Goal: Use online tool/utility: Use online tool/utility

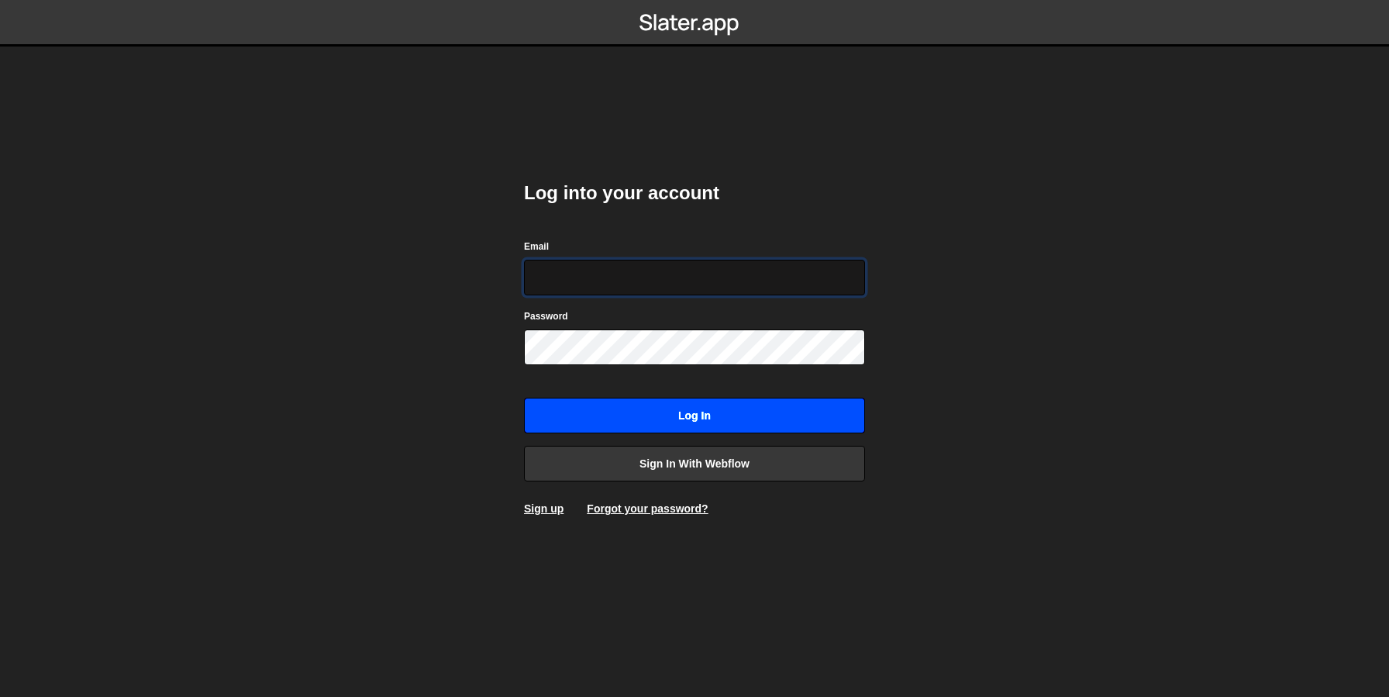
type input "dev@ouiflow.io"
click at [711, 414] on input "Log in" at bounding box center [694, 416] width 341 height 36
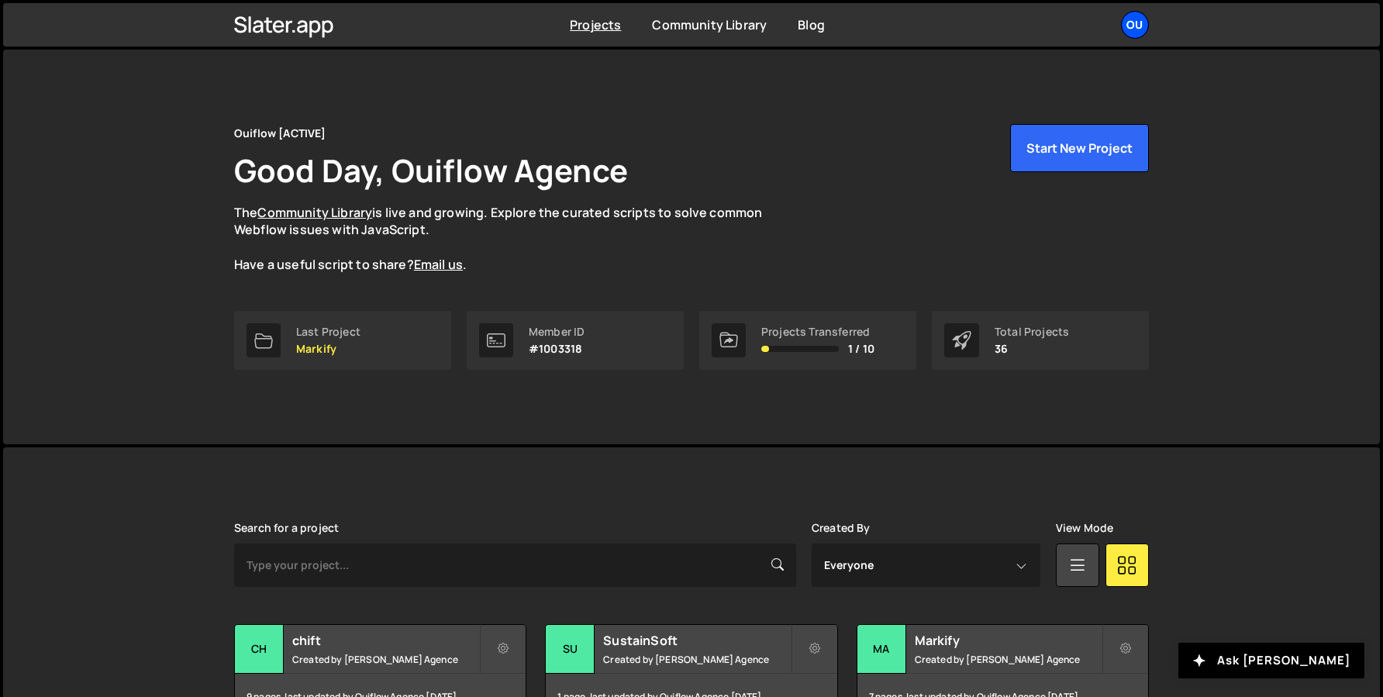
click at [1140, 19] on div "Ou" at bounding box center [1135, 25] width 28 height 28
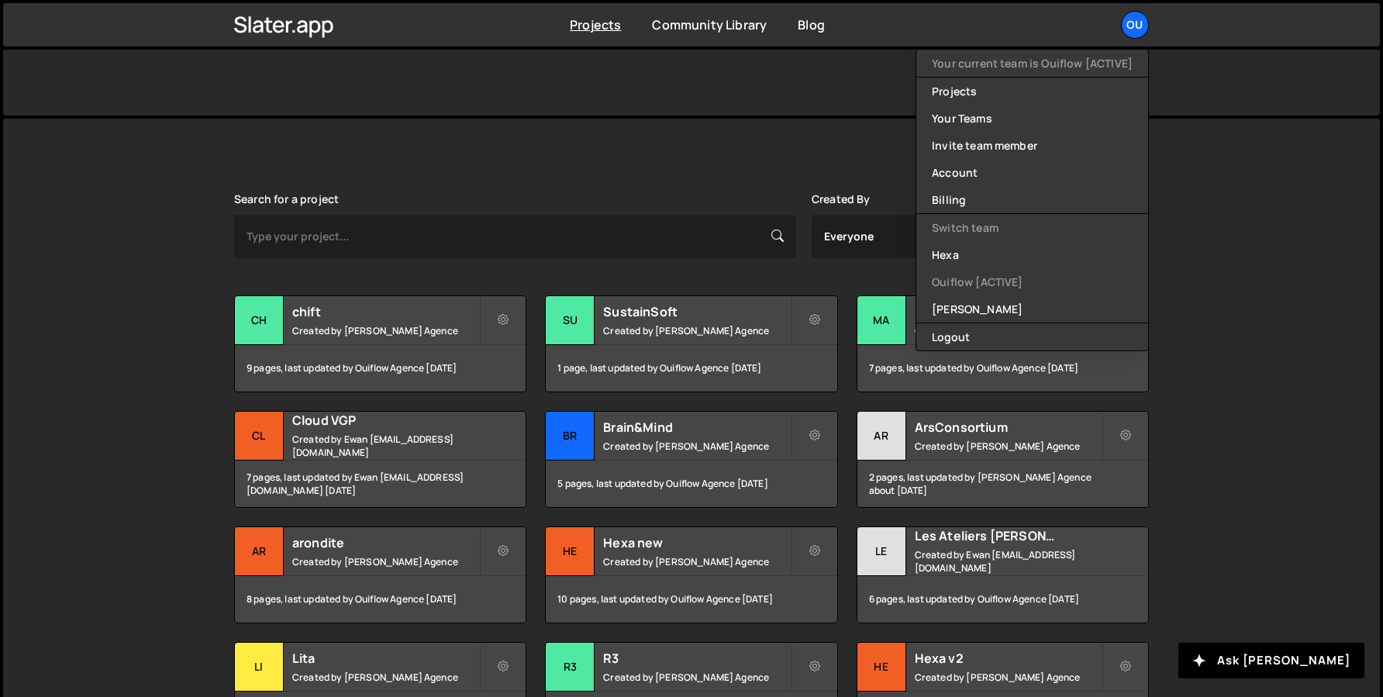
scroll to position [183, 0]
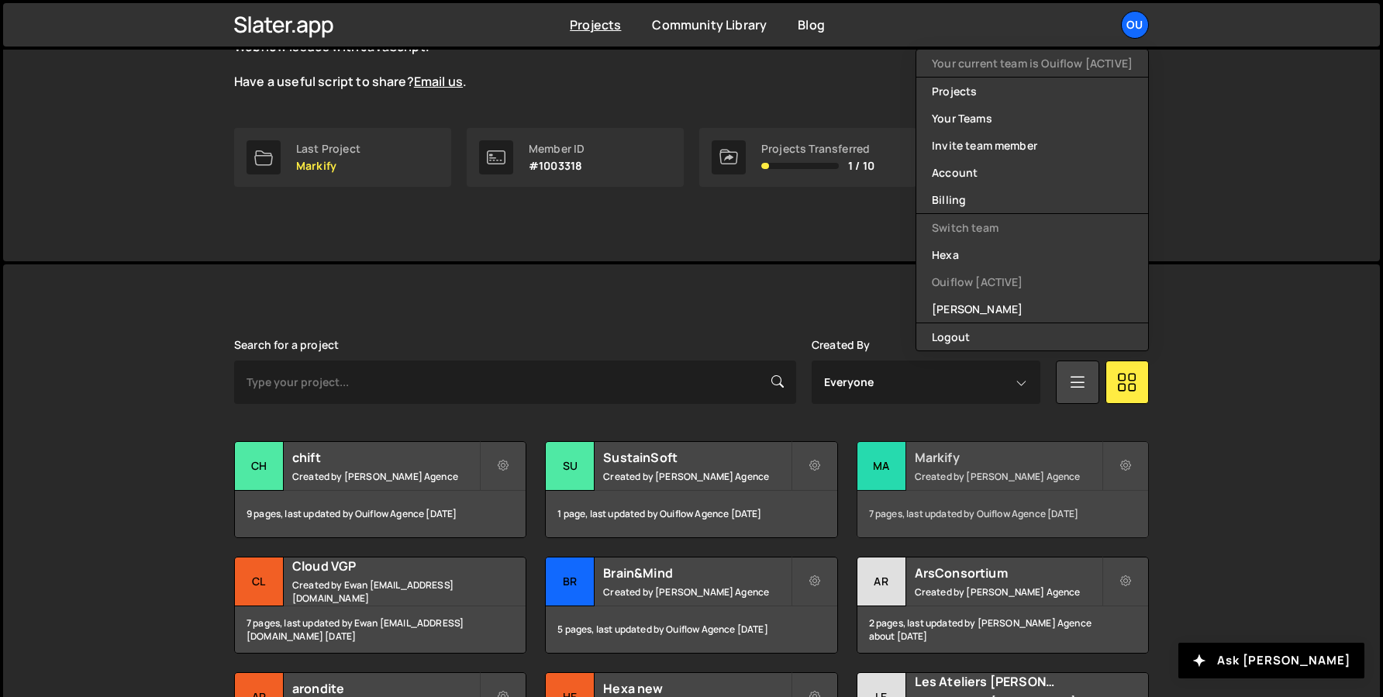
click at [963, 442] on div "Markify Created by Ouiflow Agence" at bounding box center [1002, 466] width 291 height 48
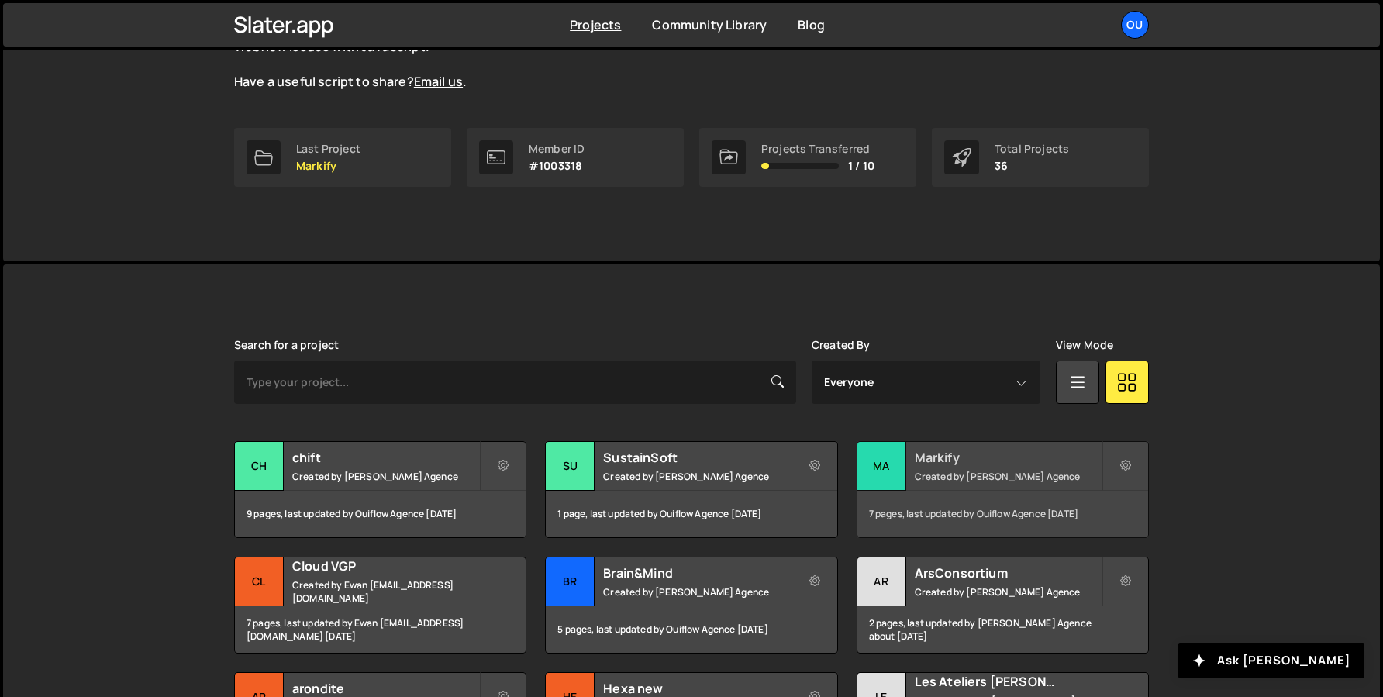
click at [963, 451] on h2 "Markify" at bounding box center [1008, 457] width 187 height 17
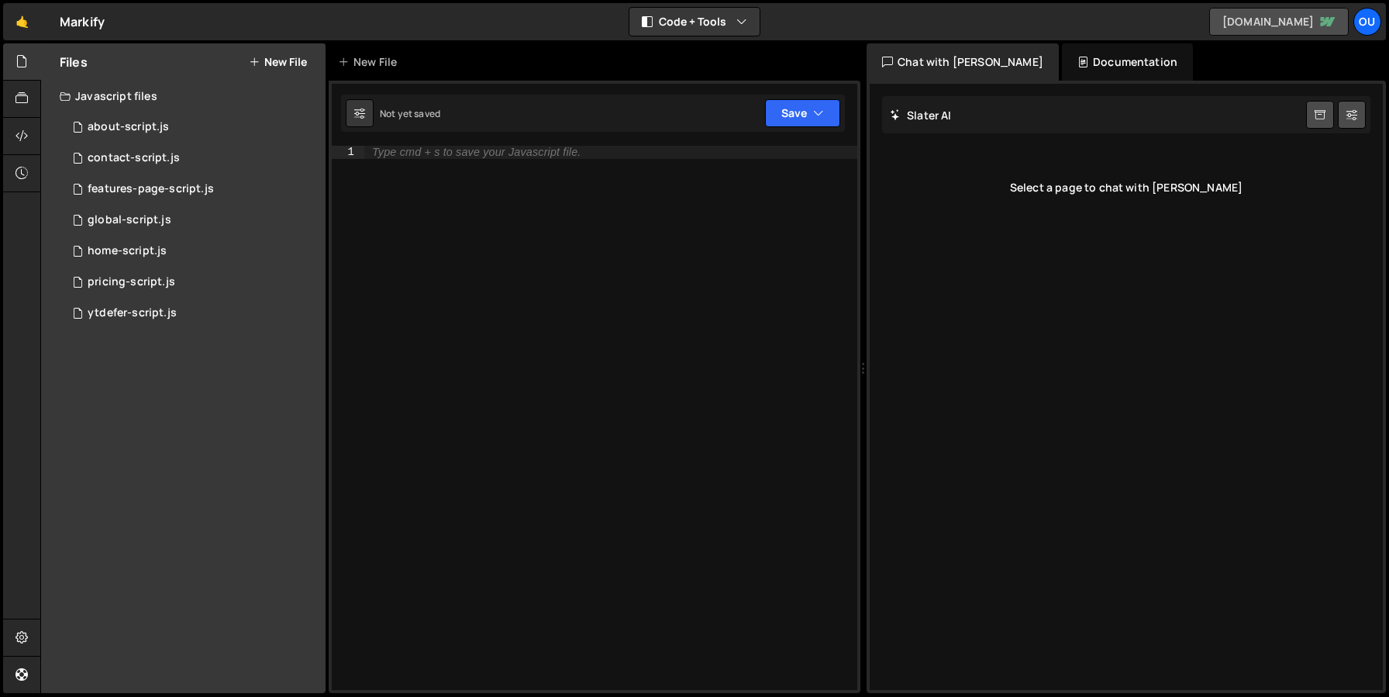
click at [1210, 28] on link "markify-ouiflow-staging.webflow.io" at bounding box center [1279, 22] width 140 height 28
click at [31, 26] on link "🤙" at bounding box center [22, 21] width 38 height 37
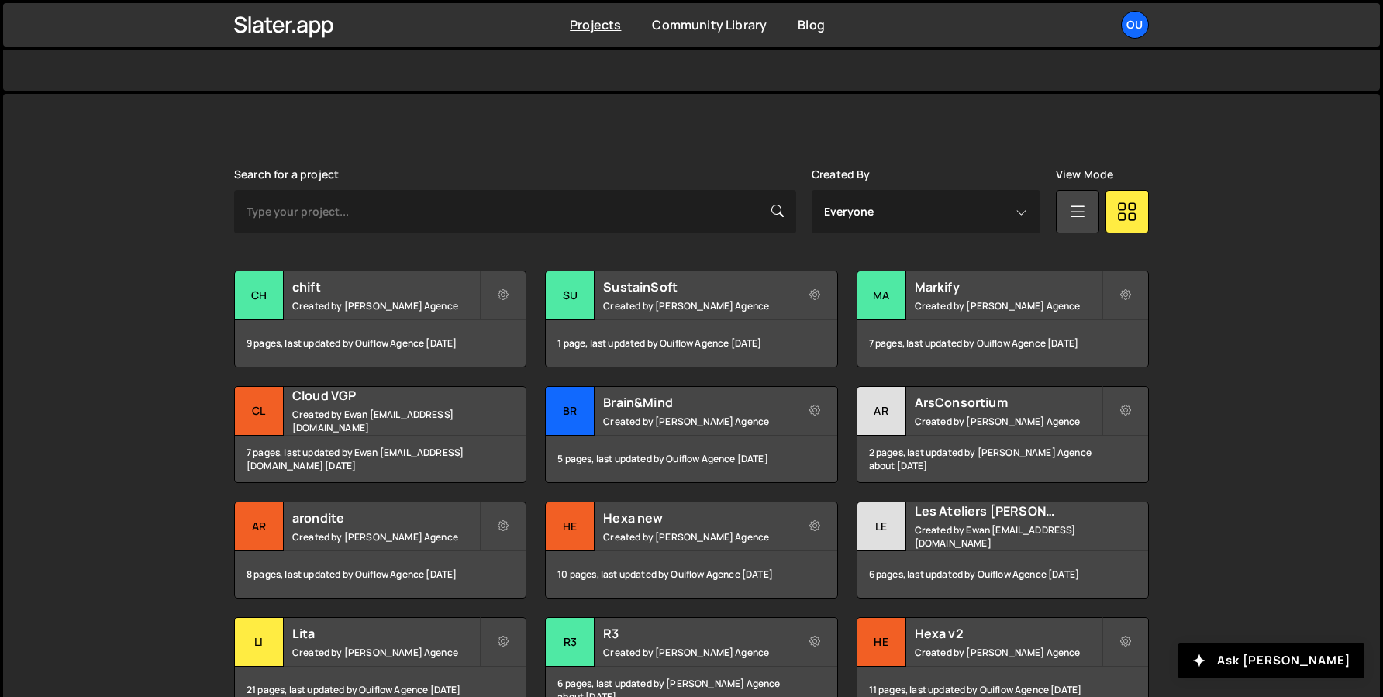
scroll to position [494, 0]
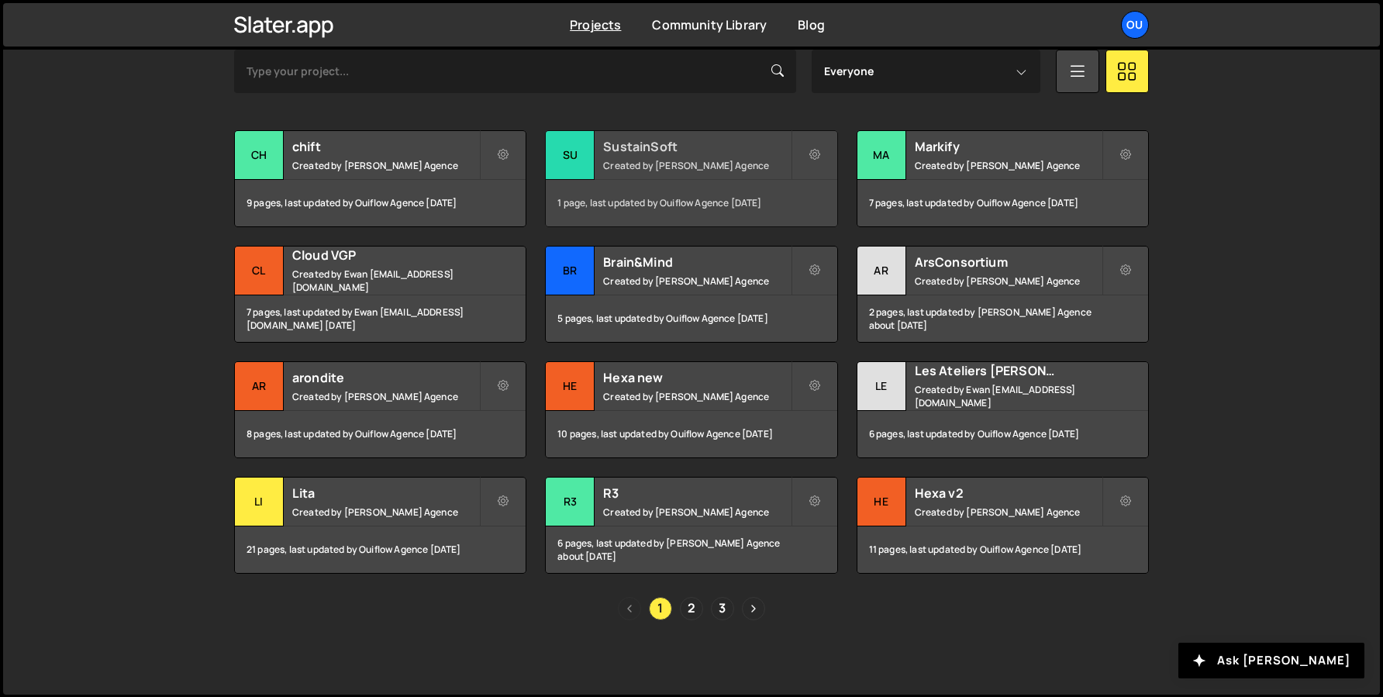
click at [695, 152] on h2 "SustainSoft" at bounding box center [696, 146] width 187 height 17
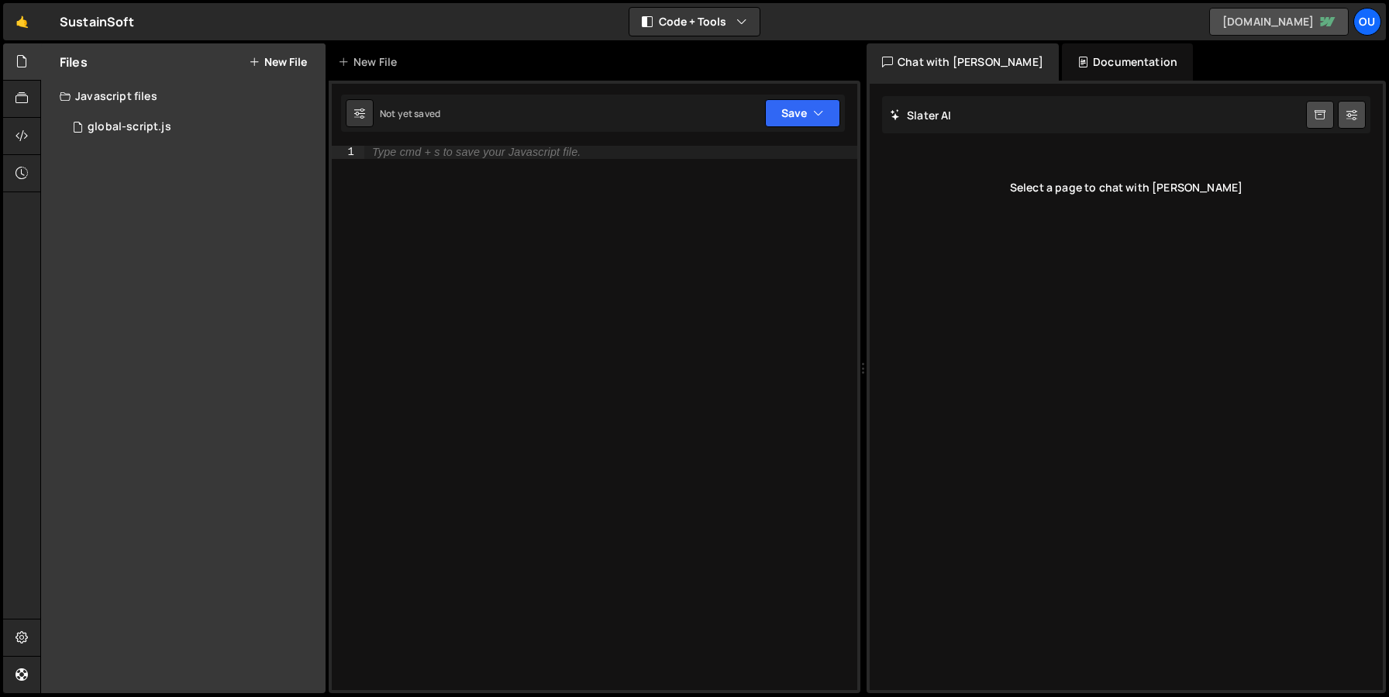
click at [1214, 25] on link "[DOMAIN_NAME]" at bounding box center [1279, 22] width 140 height 28
click at [24, 15] on link "🤙" at bounding box center [22, 21] width 38 height 37
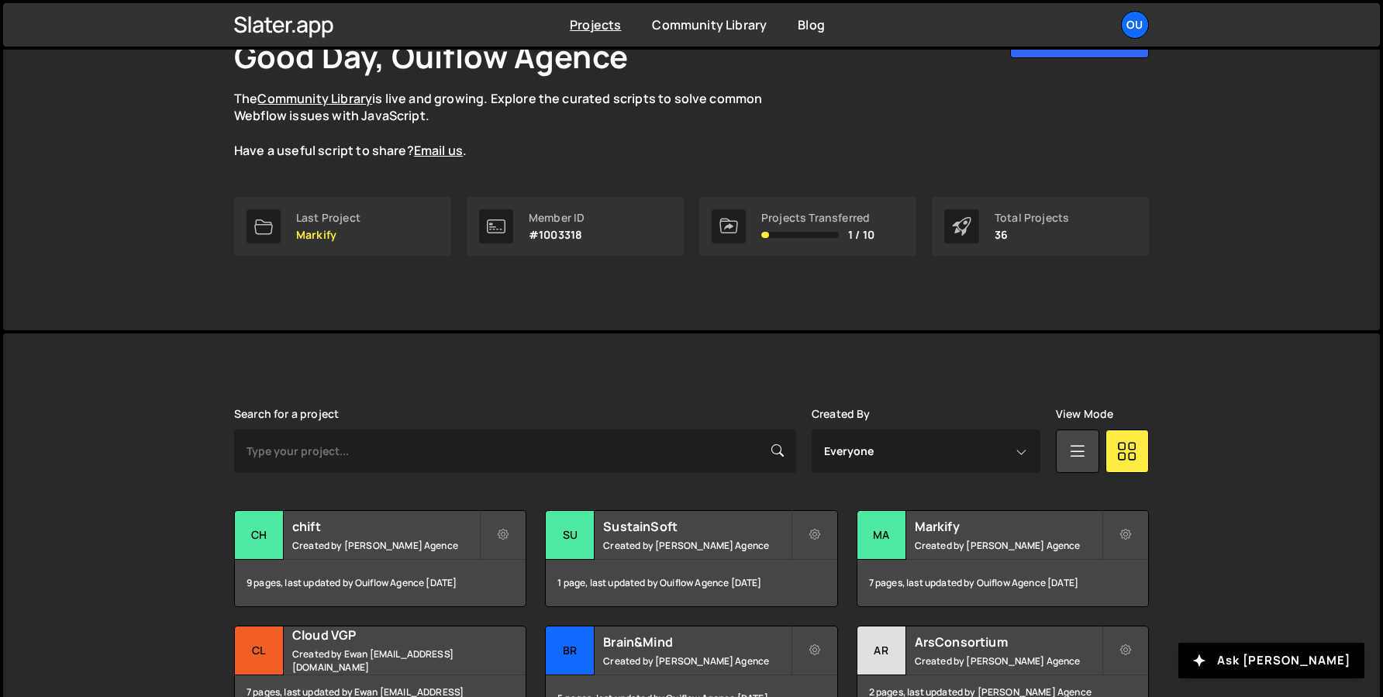
scroll to position [159, 0]
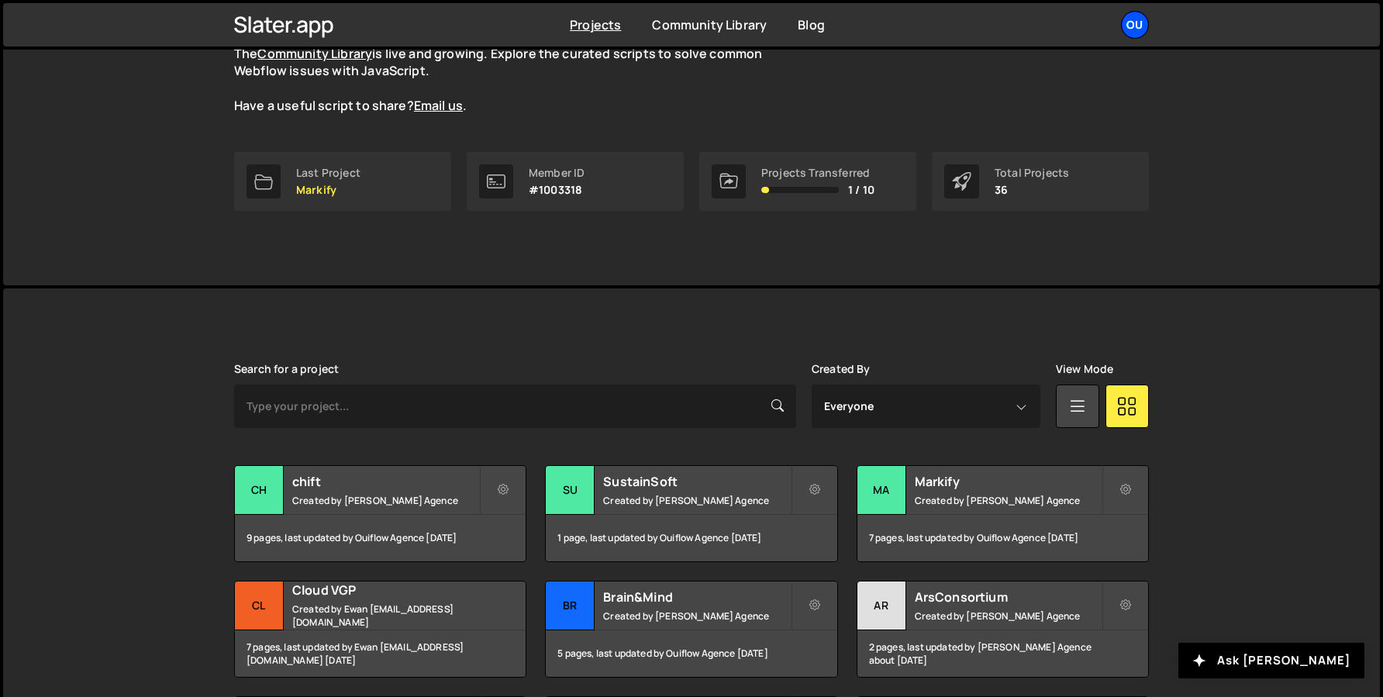
click at [1142, 29] on div "Ou" at bounding box center [1135, 25] width 28 height 28
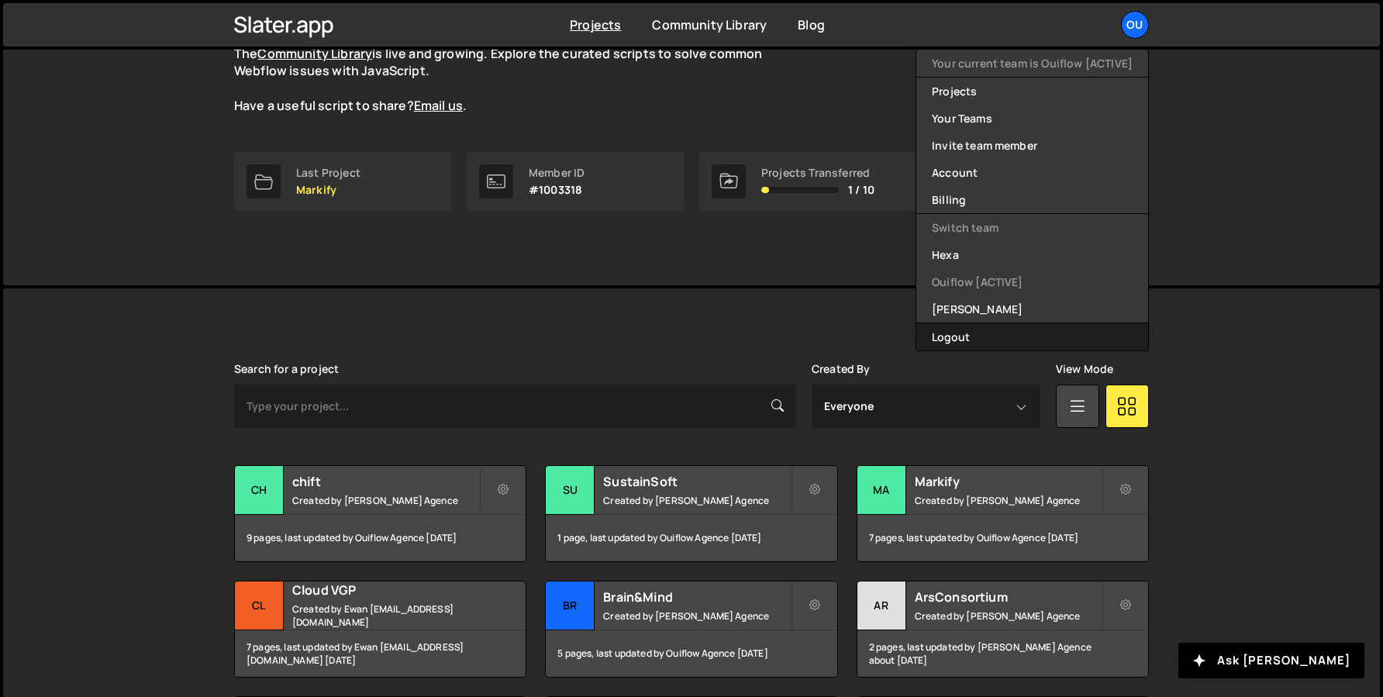
click at [991, 326] on button "Logout" at bounding box center [1032, 336] width 232 height 27
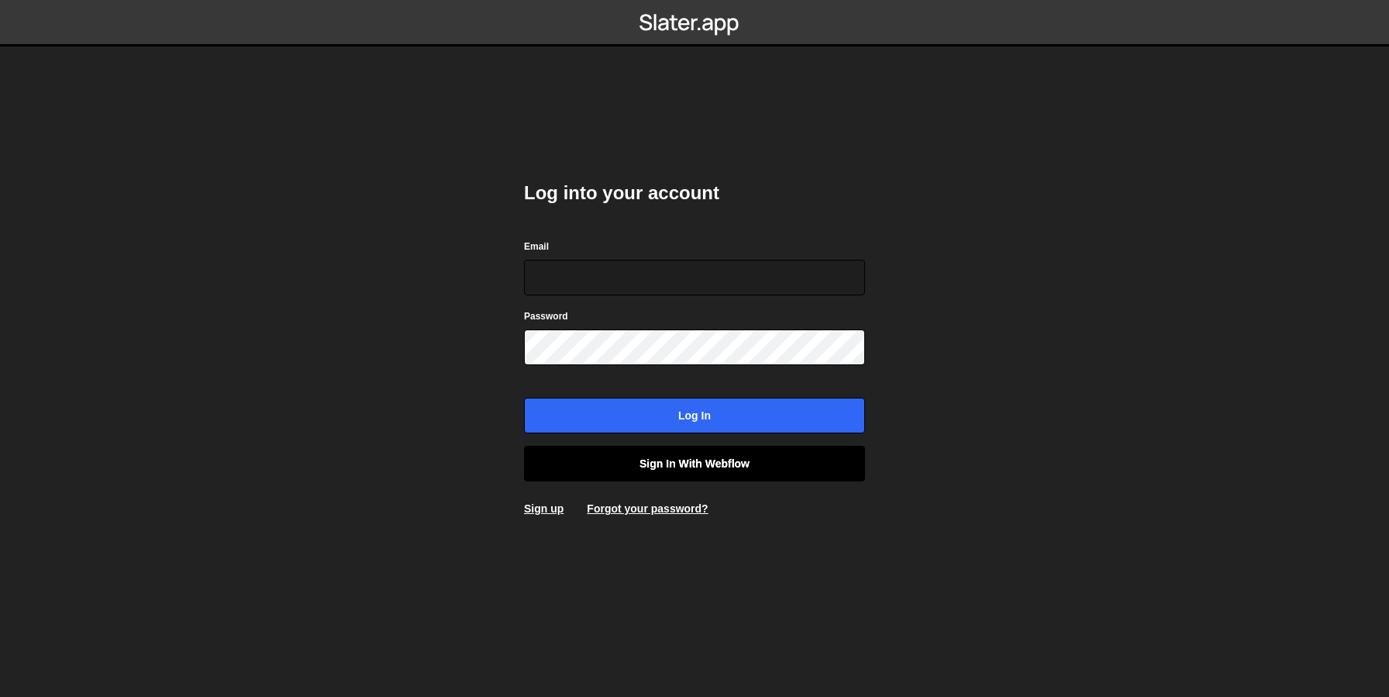
type input "[EMAIL_ADDRESS][DOMAIN_NAME]"
click at [684, 463] on link "Sign in with Webflow" at bounding box center [694, 464] width 341 height 36
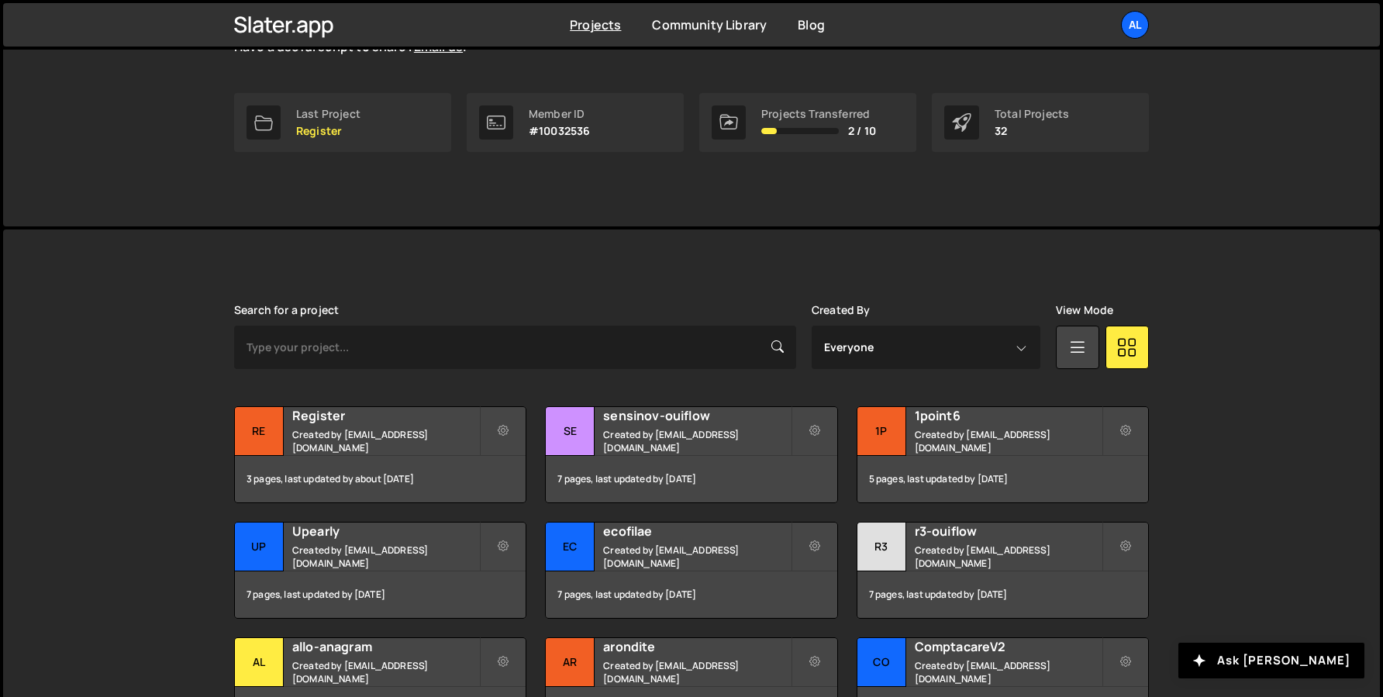
scroll to position [313, 0]
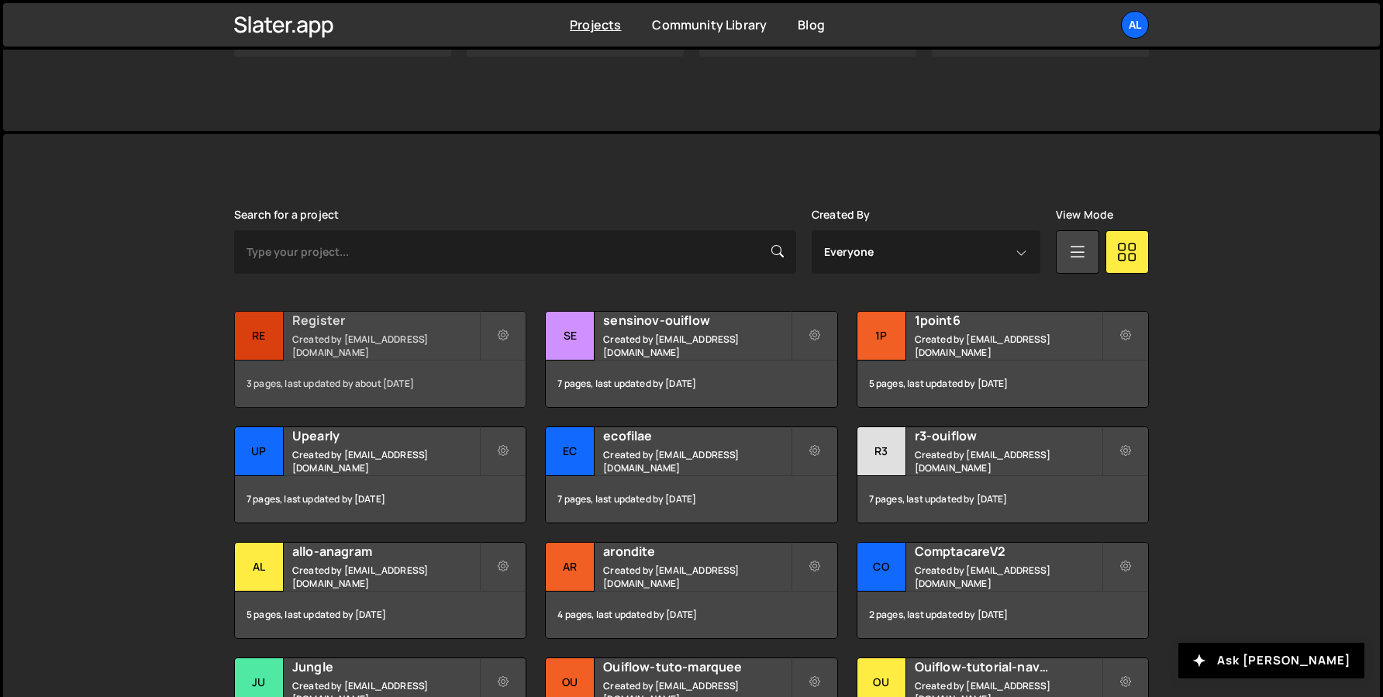
click at [281, 346] on div "Re" at bounding box center [259, 336] width 49 height 49
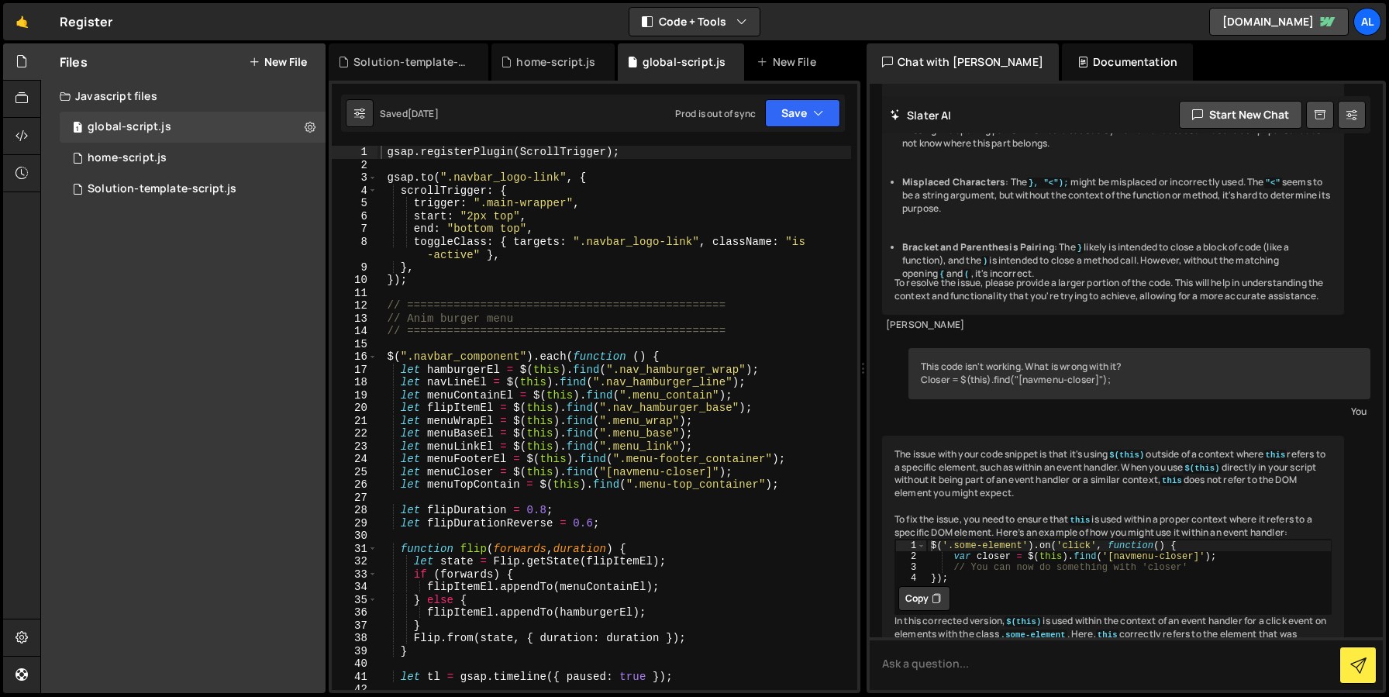
scroll to position [549, 0]
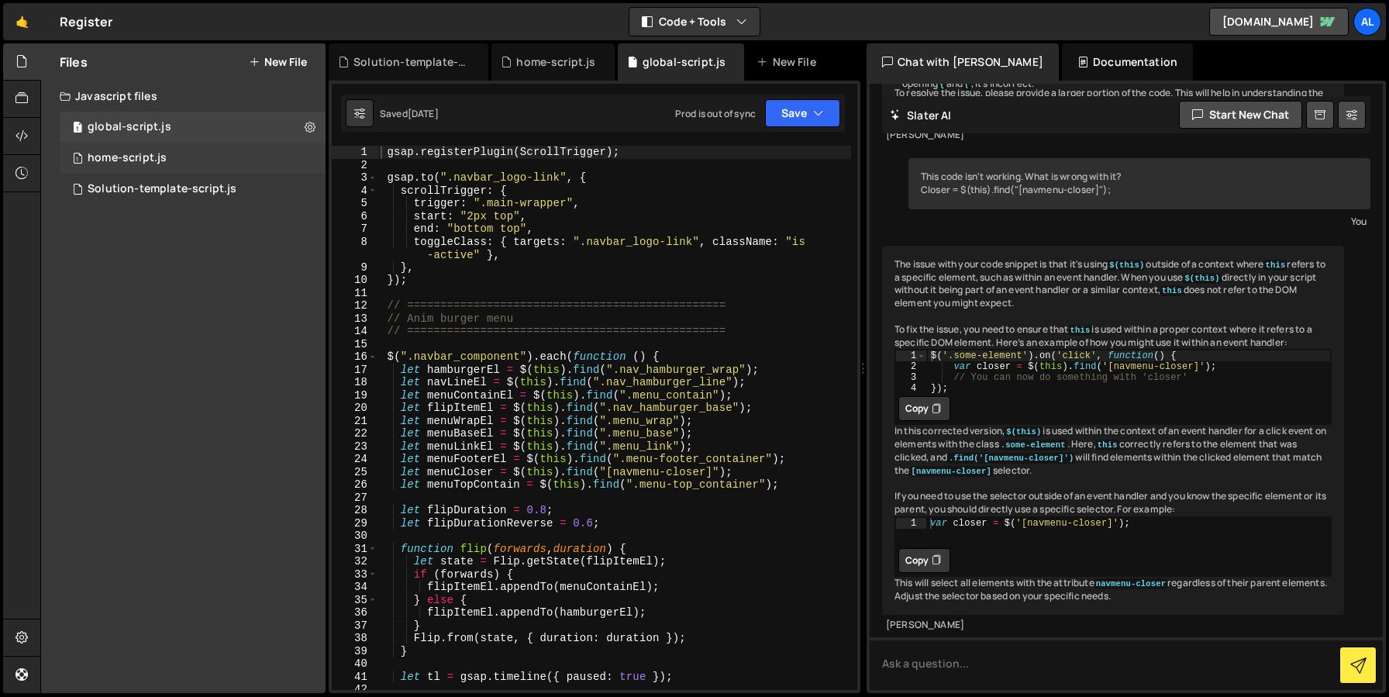
click at [138, 150] on div "1 home-script.js 0" at bounding box center [193, 158] width 266 height 31
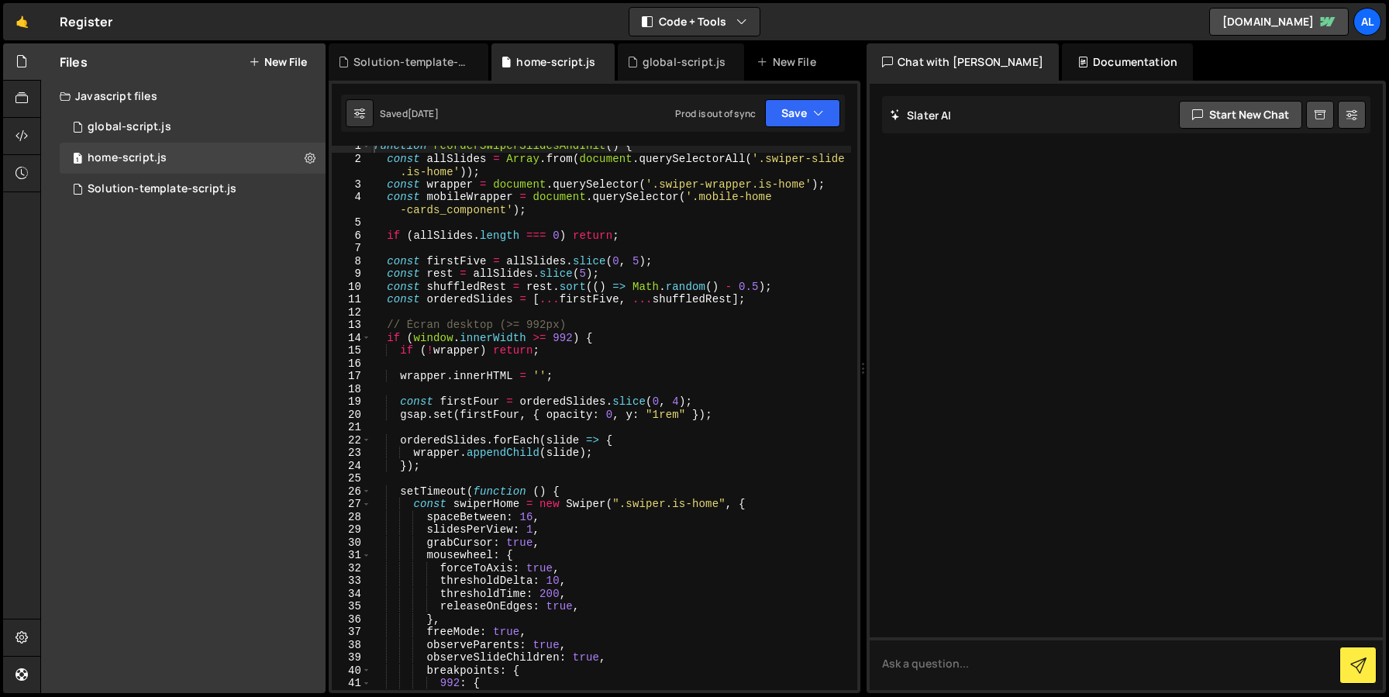
scroll to position [0, 0]
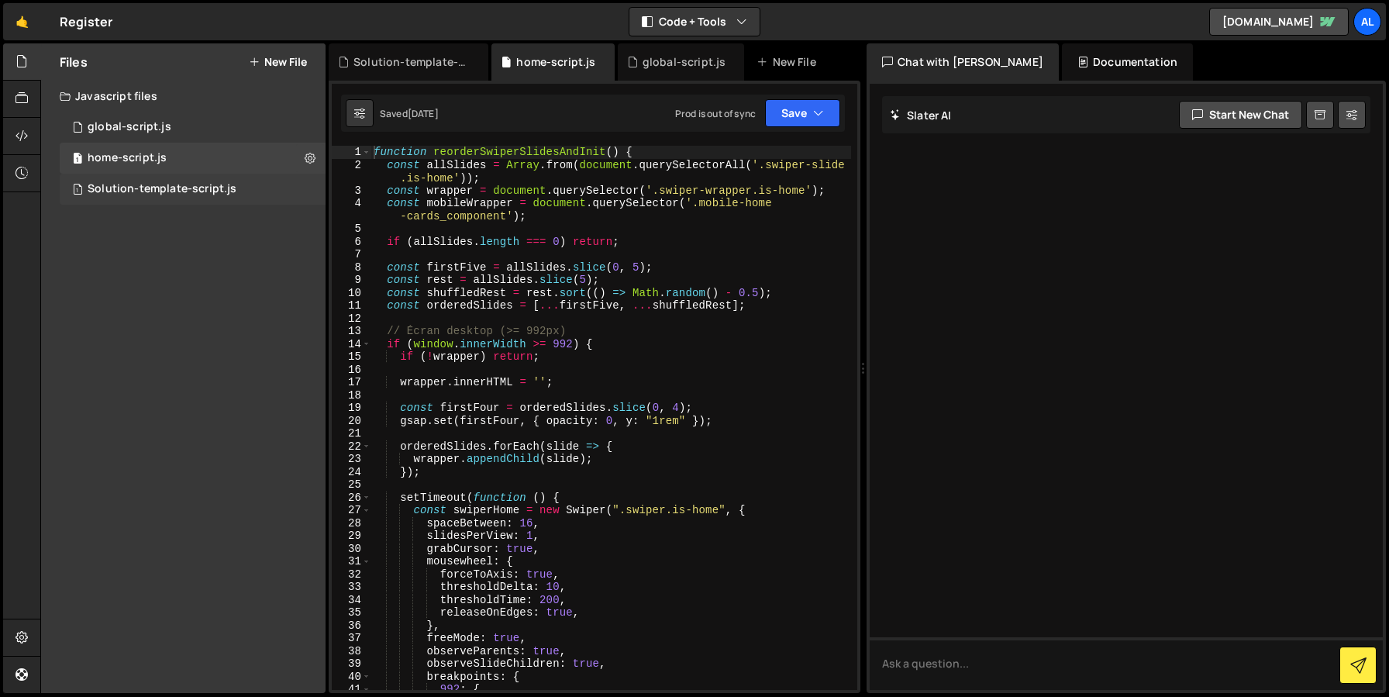
click at [194, 195] on div "Solution-template-script.js" at bounding box center [162, 189] width 149 height 14
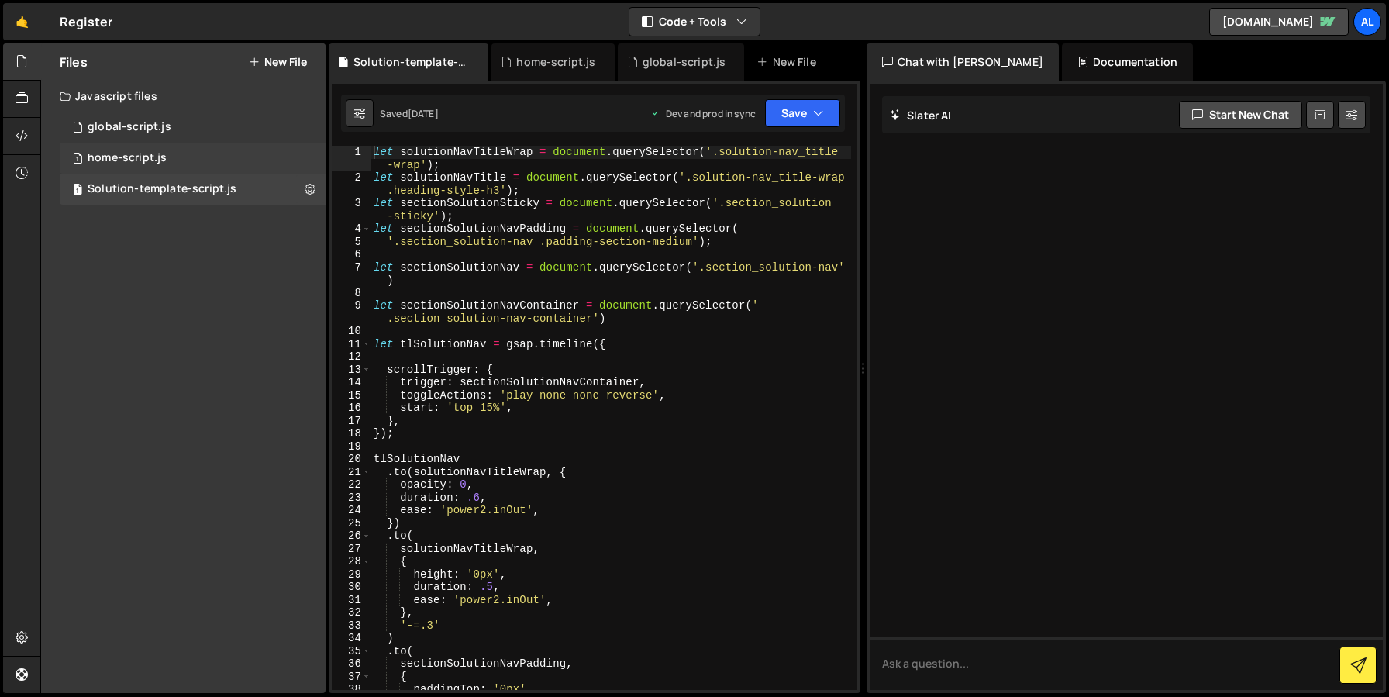
click at [159, 160] on div "home-script.js" at bounding box center [127, 158] width 79 height 14
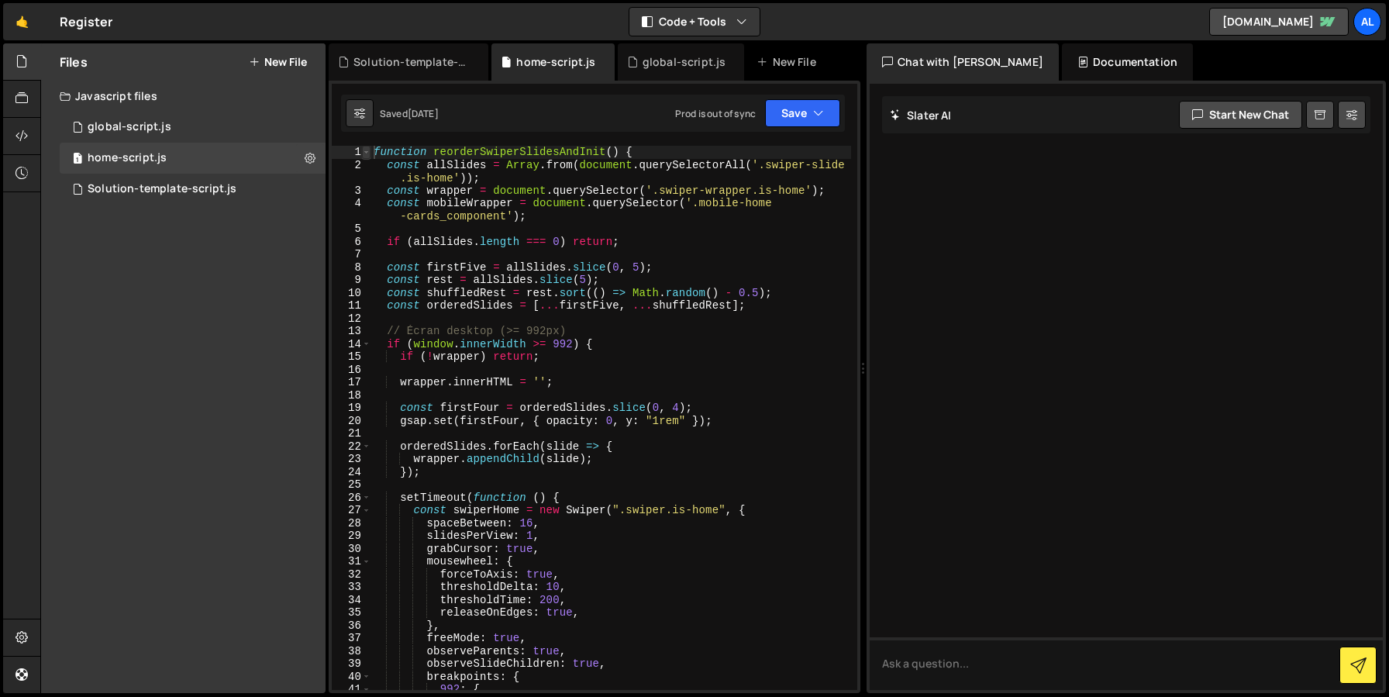
type textarea "function reorderSwiperSlidesAndInit() {"
click at [365, 153] on span at bounding box center [366, 152] width 9 height 13
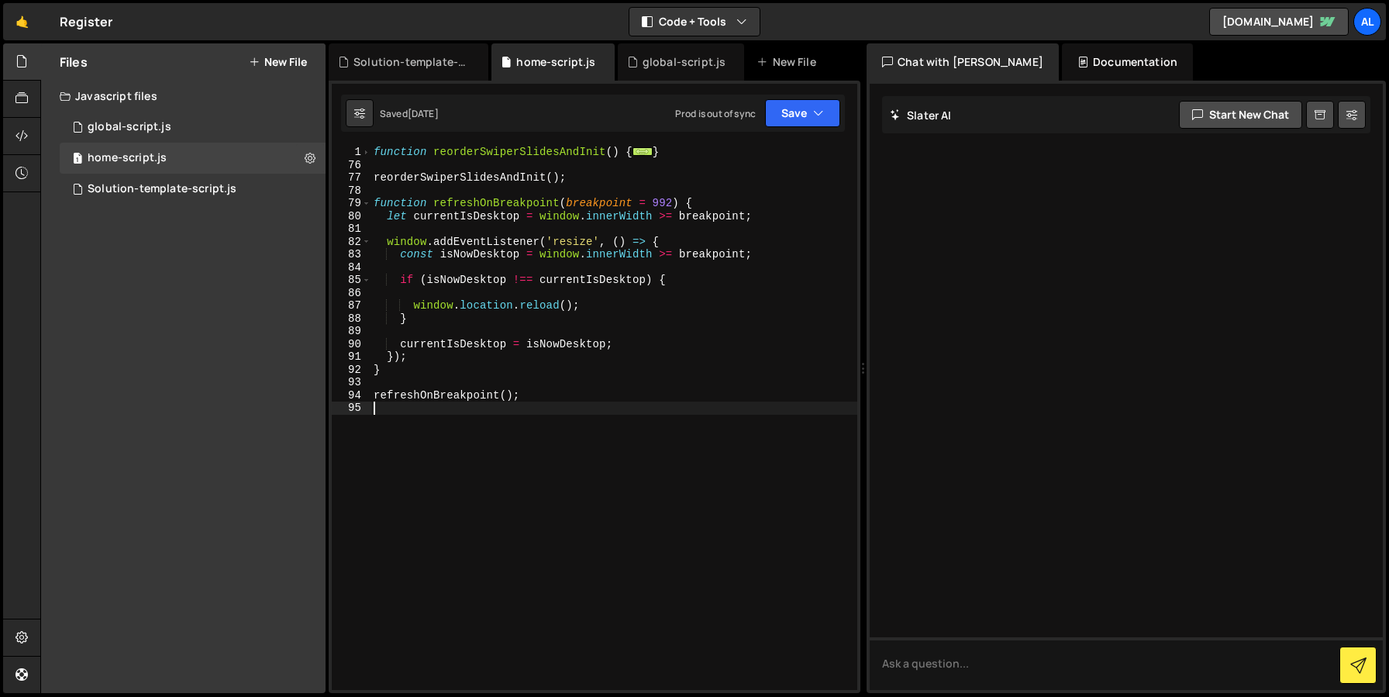
click at [433, 454] on div "function reorderSwiperSlidesAndInit ( ) { ... } reorderSwiperSlidesAndInit ( ) …" at bounding box center [613, 431] width 487 height 570
type textarea "refreshOnBreakpoint();"
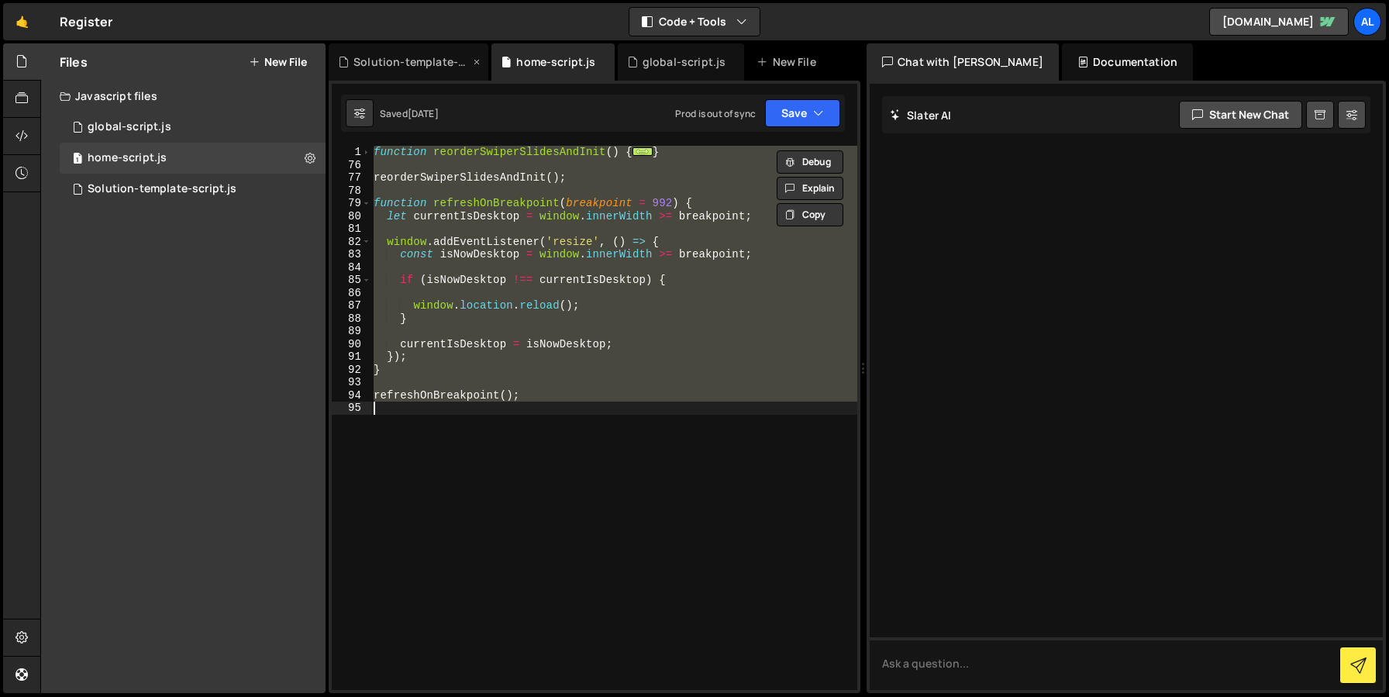
click at [411, 54] on div "Solution-template-script.js" at bounding box center [411, 62] width 116 height 16
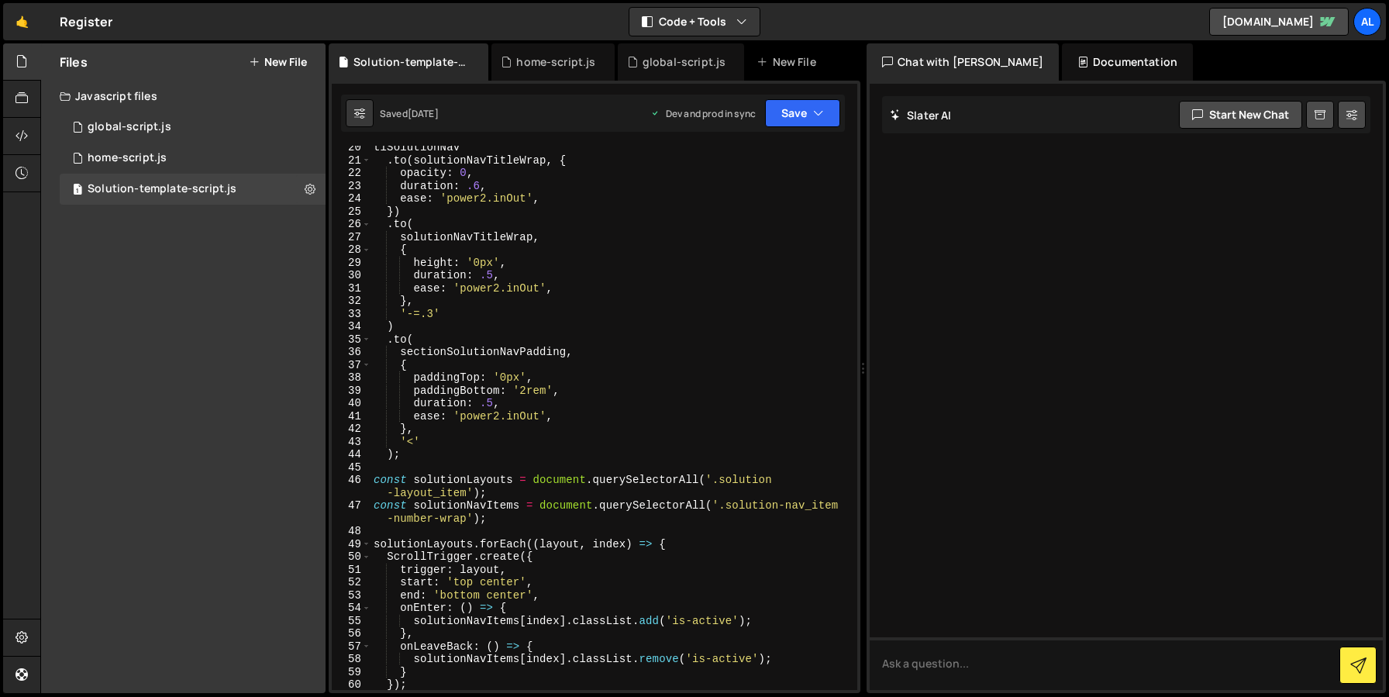
scroll to position [604, 0]
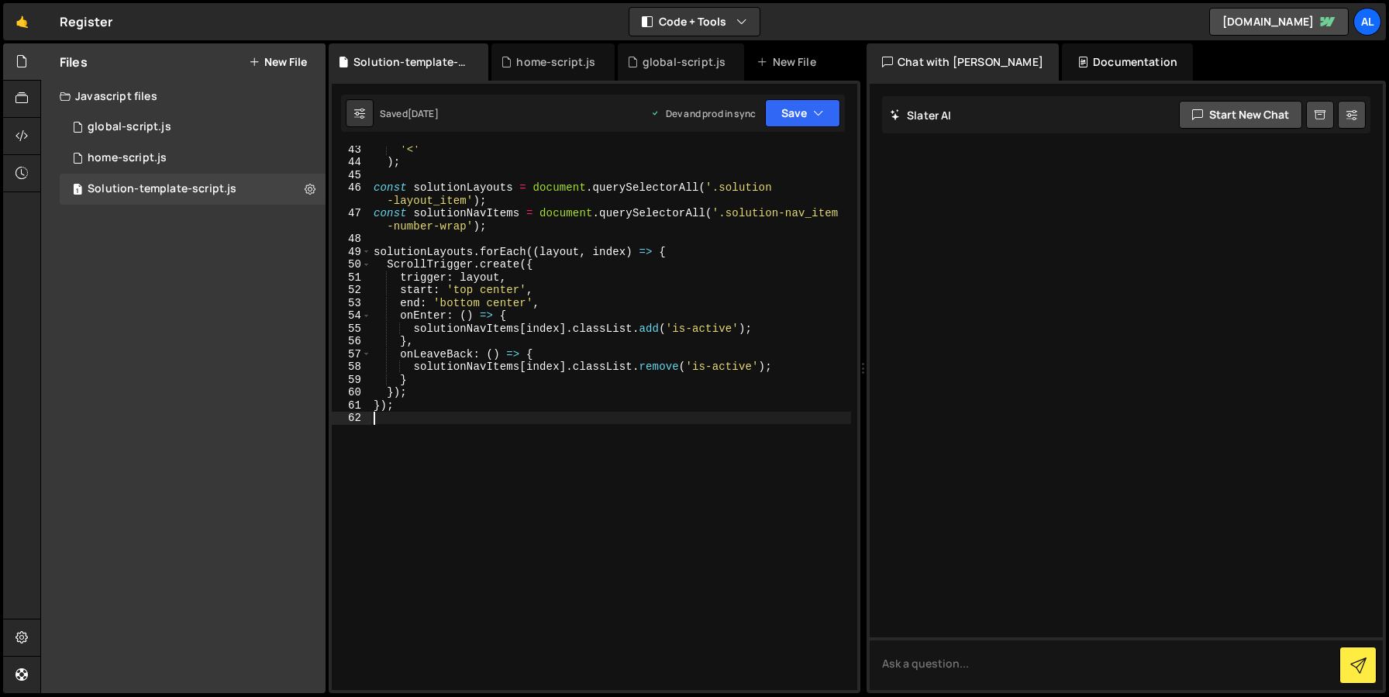
click at [455, 419] on div "'<' ) ; const solutionLayouts = document . querySelectorAll ( '.solution -layou…" at bounding box center [610, 428] width 481 height 570
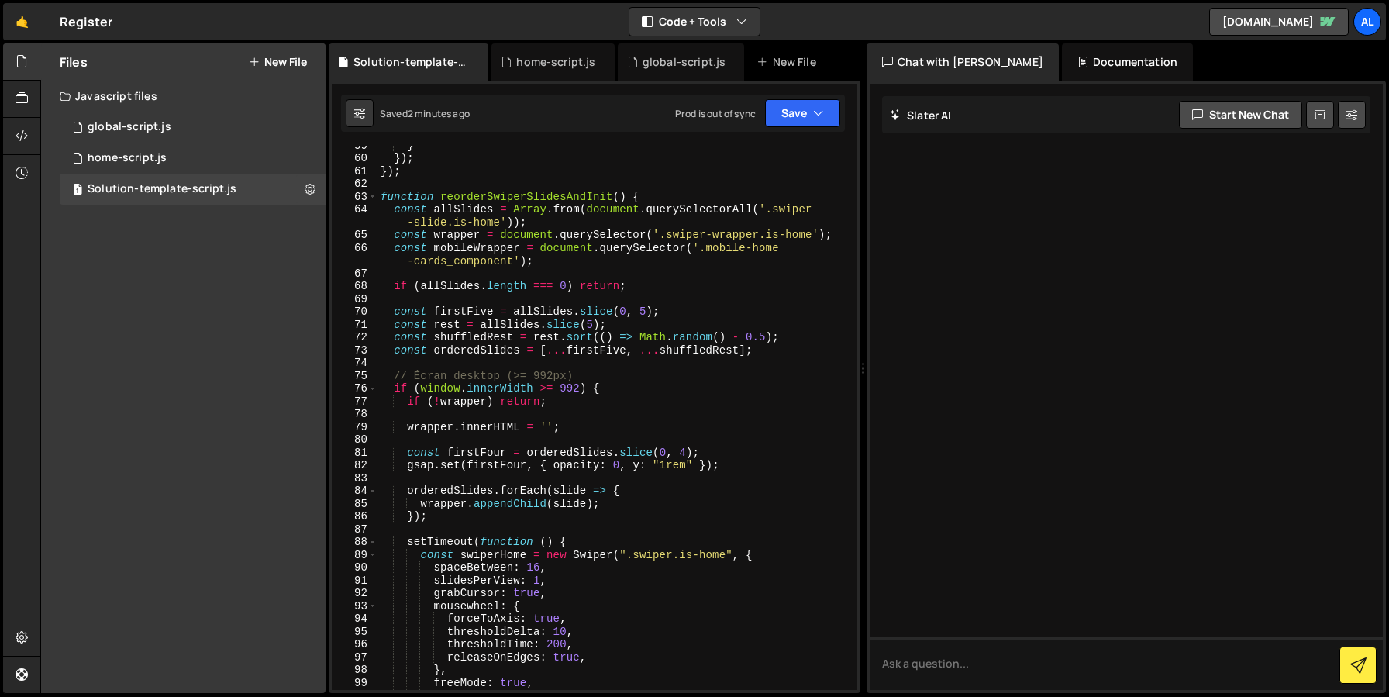
scroll to position [804, 0]
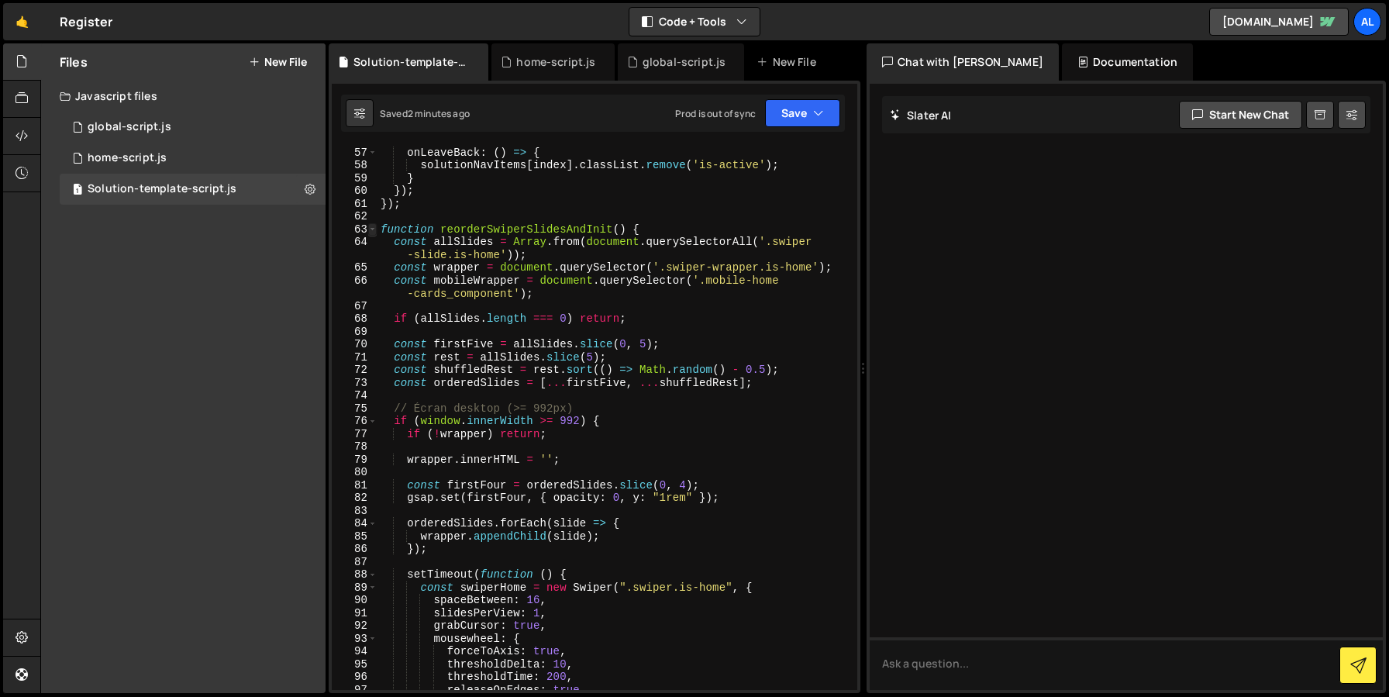
click at [371, 229] on span at bounding box center [372, 229] width 9 height 13
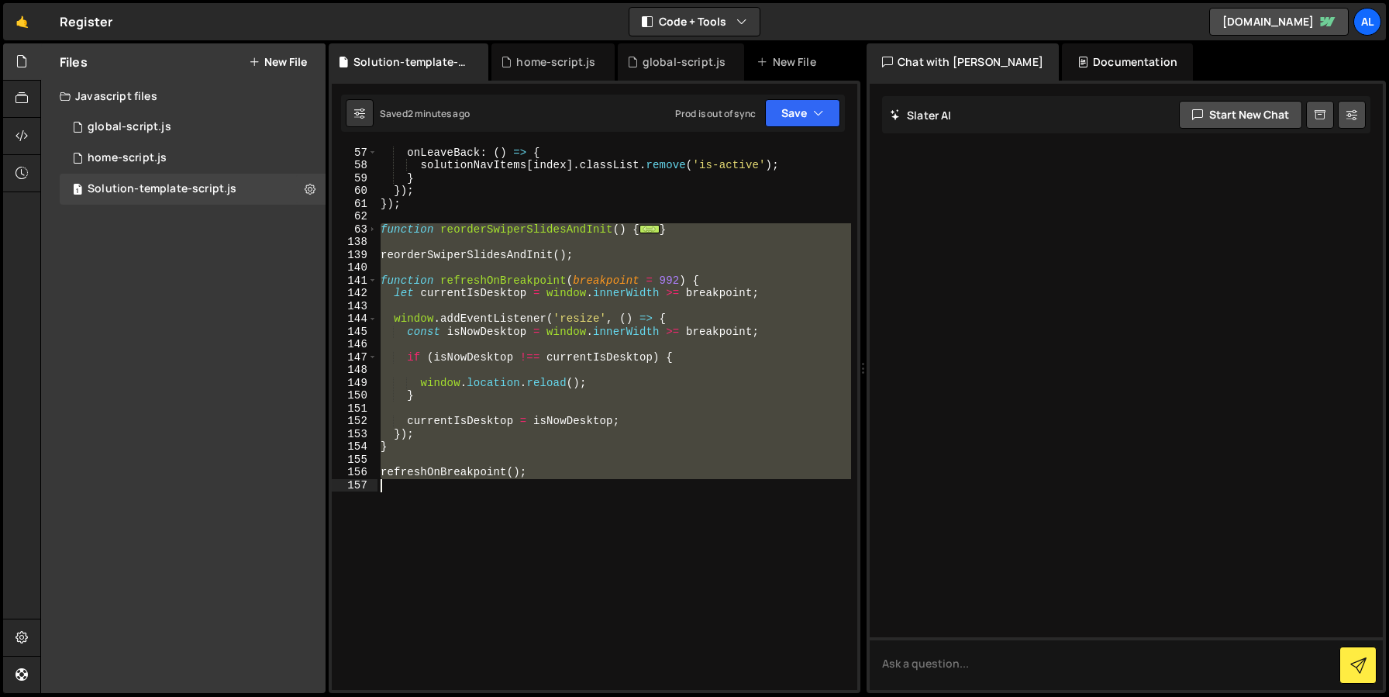
drag, startPoint x: 383, startPoint y: 226, endPoint x: 622, endPoint y: 563, distance: 412.9
click at [622, 563] on div "} , onLeaveBack : ( ) => { solutionNavItems [ index ] . classList . remove ( 'i…" at bounding box center [614, 418] width 474 height 570
type textarea "refreshOnBreakpoint();"
click at [512, 480] on div "} , onLeaveBack : ( ) => { solutionNavItems [ index ] . classList . remove ( 'i…" at bounding box center [614, 418] width 474 height 544
drag, startPoint x: 541, startPoint y: 477, endPoint x: 366, endPoint y: 231, distance: 302.4
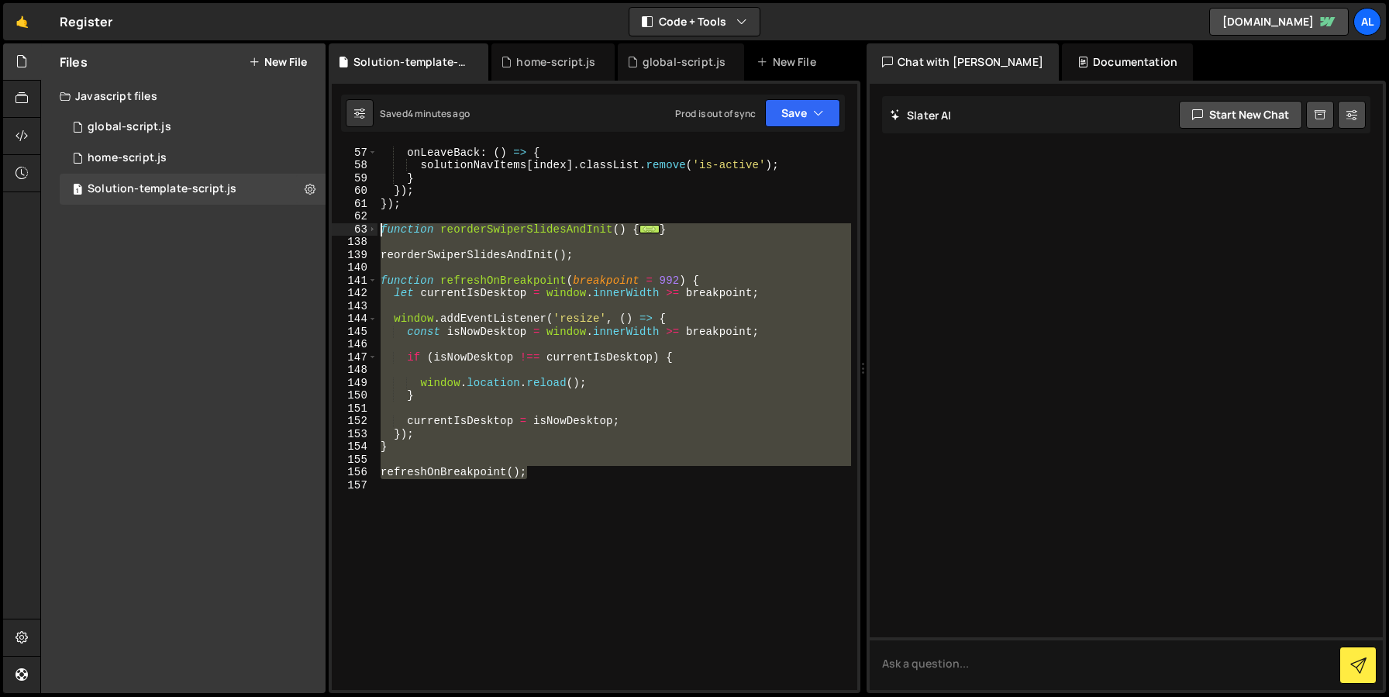
click at [366, 231] on div "56 57 58 59 60 61 62 63 138 139 140 141 142 143 144 145 146 147 148 149 150 151…" at bounding box center [594, 418] width 525 height 544
type textarea "function reorderSwiperSlidesAndInit() { const allSlides = Array.from(document.q…"
paste textarea
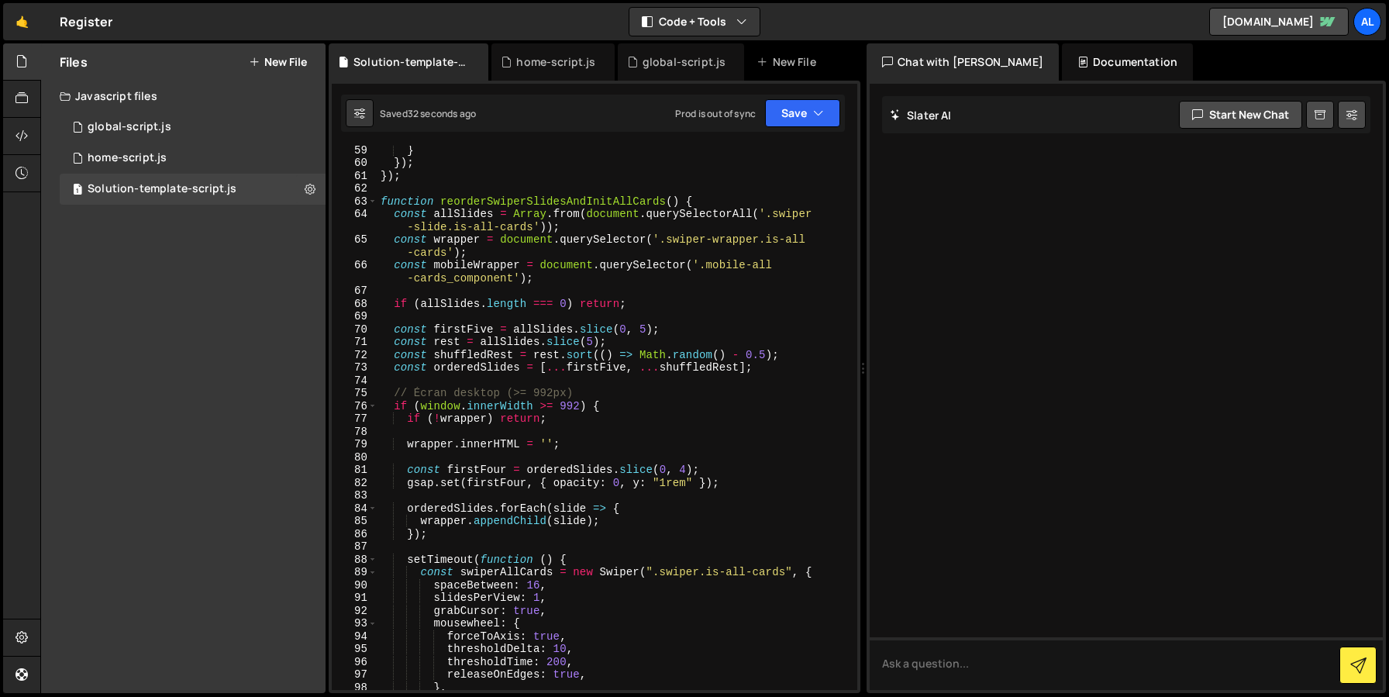
scroll to position [833, 0]
click at [572, 277] on div "} }) ; }) ; function reorderSwiperSlidesAndInitAllCards ( ) { const allSlides =…" at bounding box center [614, 428] width 474 height 570
type textarea "const mobileWrapper = document.querySelector('.mobile-all-cards_component');"
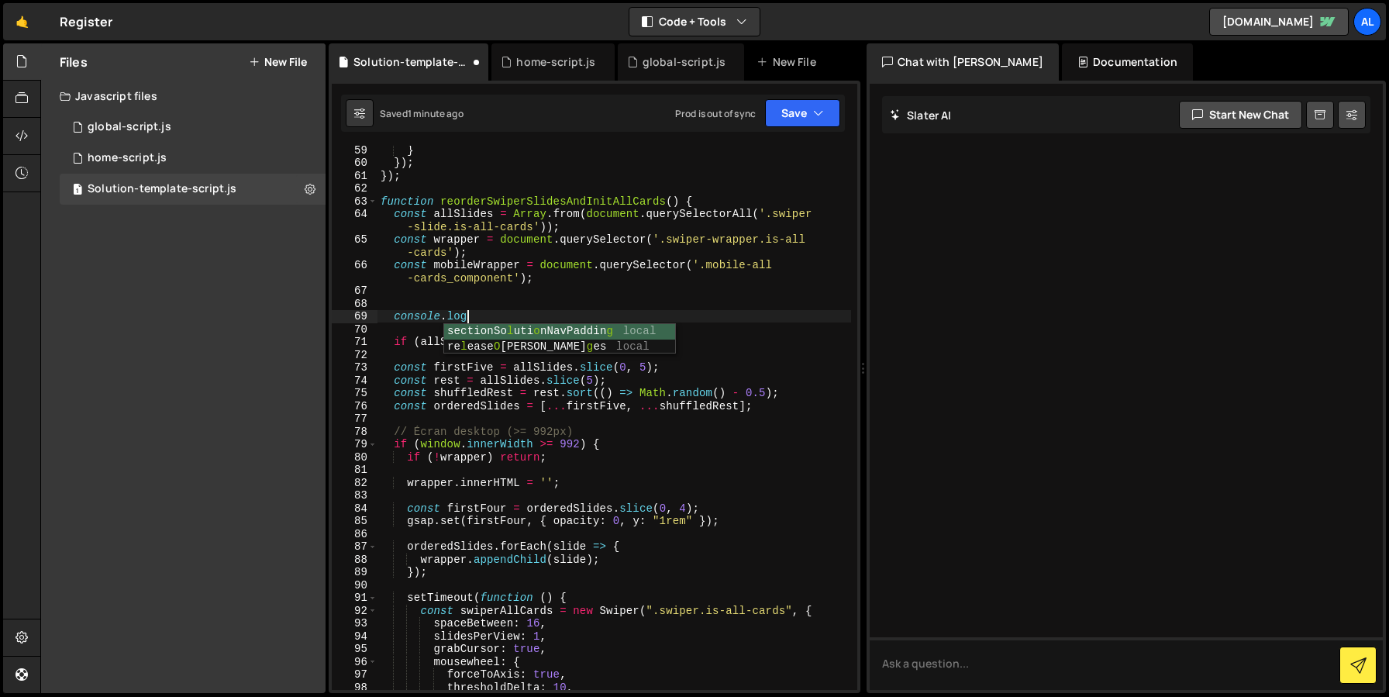
scroll to position [0, 5]
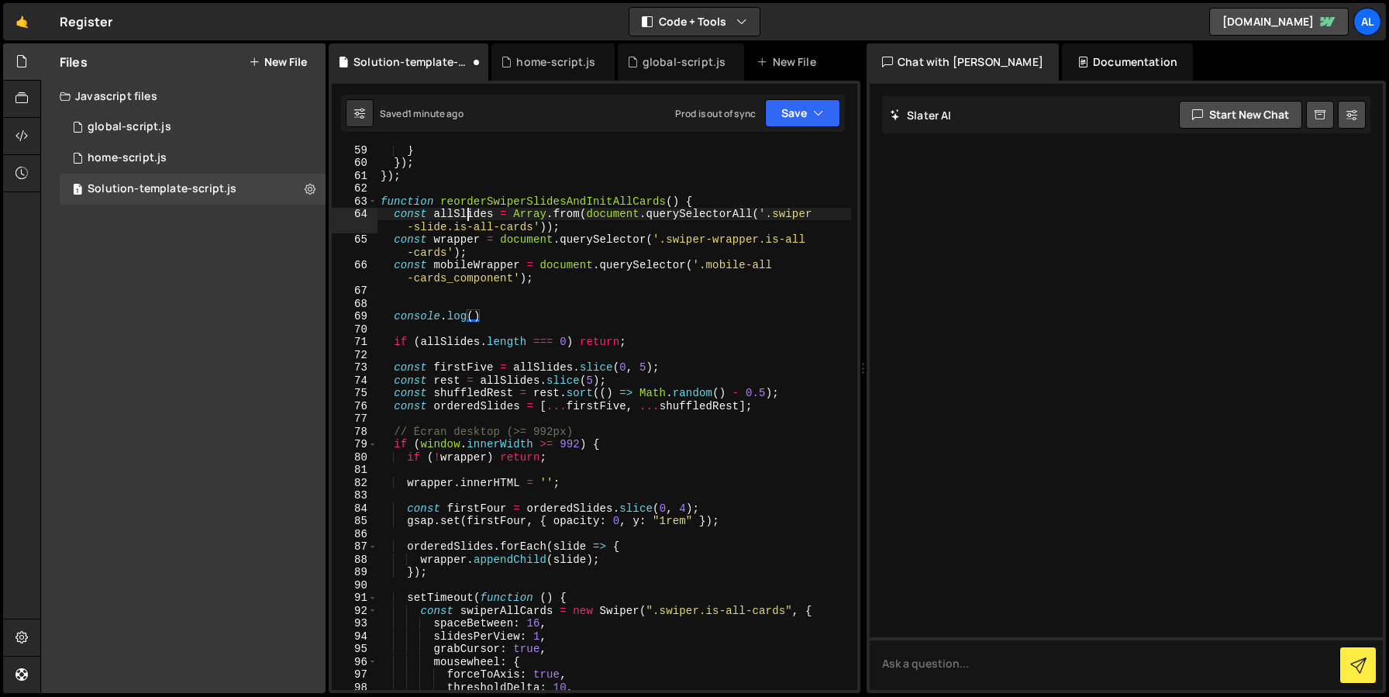
click at [469, 214] on div "} }) ; }) ; function reorderSwiperSlidesAndInitAllCards ( ) { const allSlides =…" at bounding box center [614, 428] width 474 height 570
click at [474, 316] on div "} }) ; }) ; function reorderSwiperSlidesAndInitAllCards ( ) { const allSlides =…" at bounding box center [614, 428] width 474 height 570
paste textarea "allSlides"
type textarea "console.log(allSlides)"
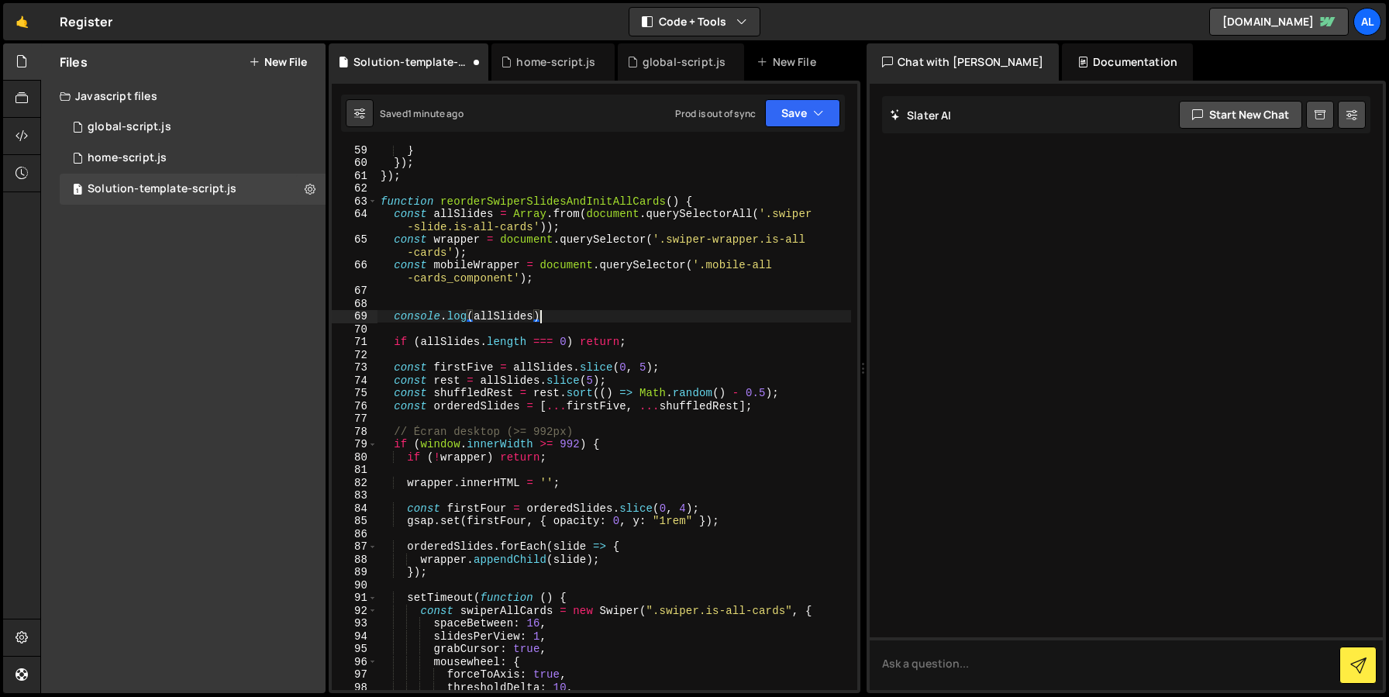
click at [579, 318] on div "} }) ; }) ; function reorderSwiperSlidesAndInitAllCards ( ) { const allSlides =…" at bounding box center [614, 428] width 474 height 570
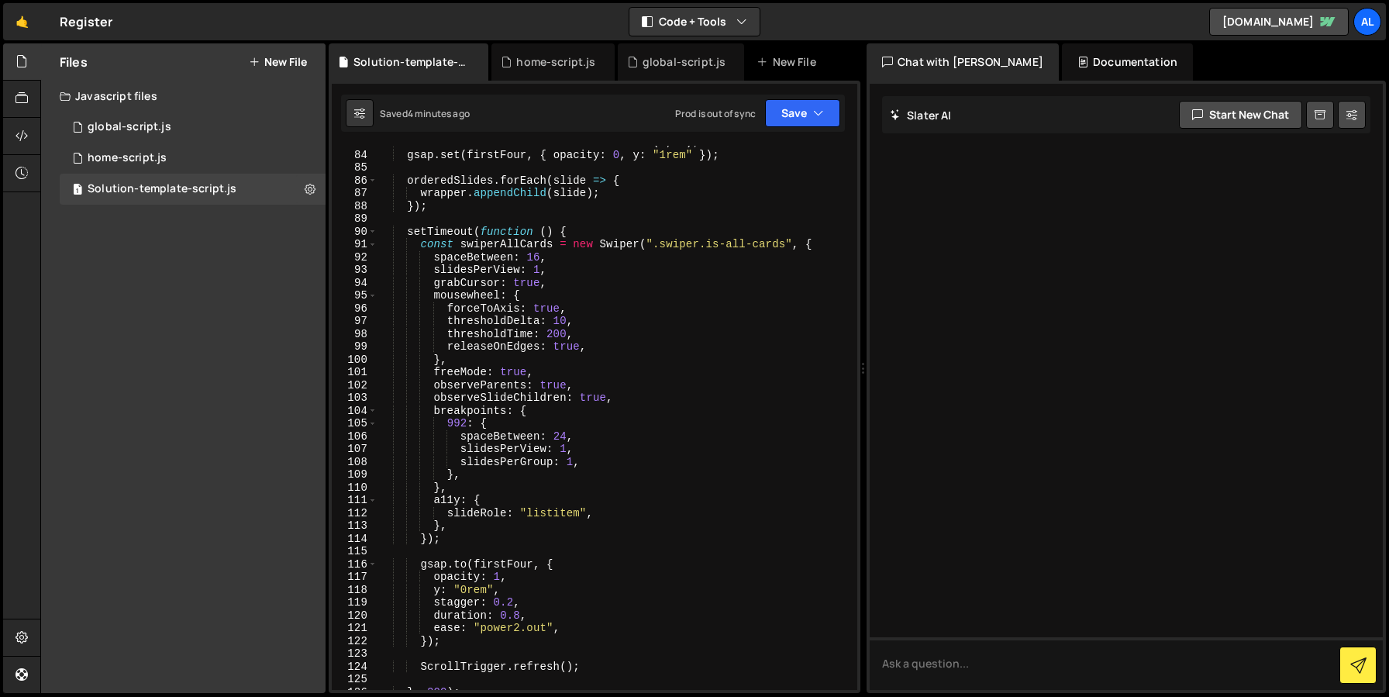
scroll to position [1187, 0]
click at [567, 452] on div "const firstFour = orderedSlides . slice ( 0 , 4 ) ; gsap . set ( firstFour , { …" at bounding box center [614, 421] width 474 height 570
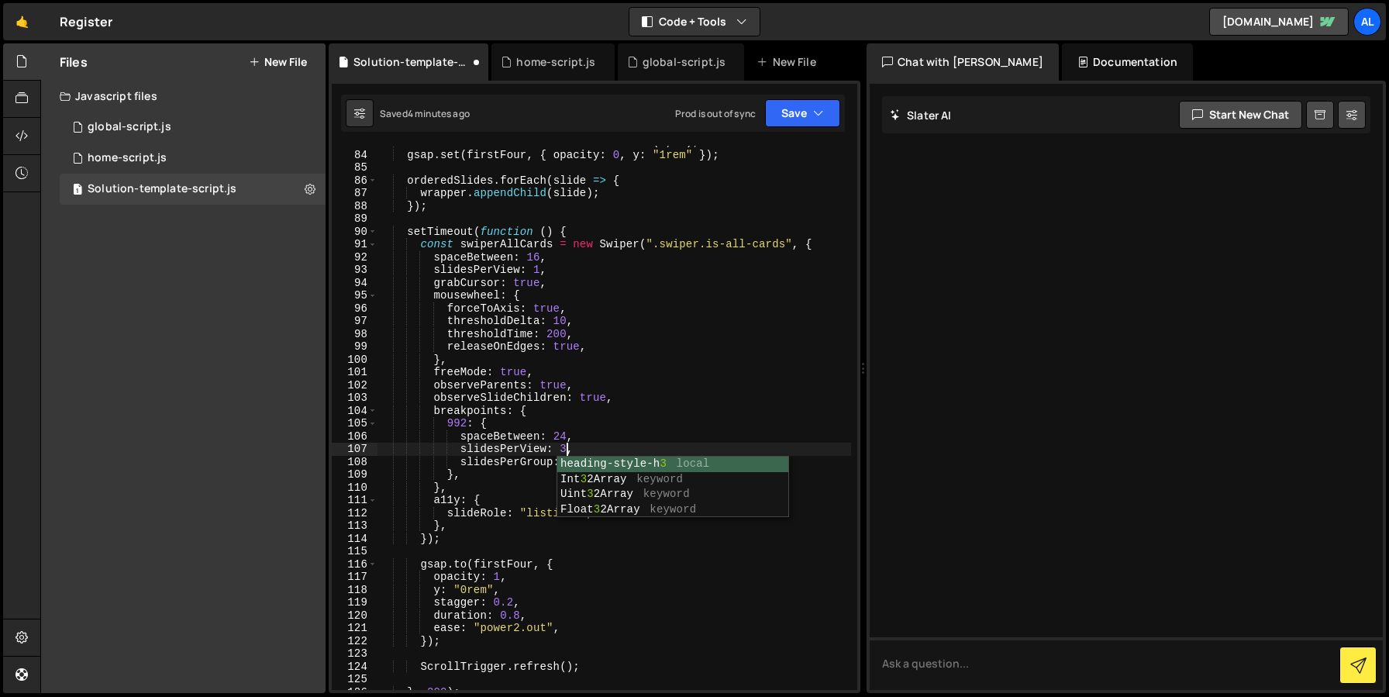
scroll to position [0, 12]
type textarea "slidesPerView: 3,"
click at [187, 134] on div "1 global-script.js 0" at bounding box center [193, 127] width 266 height 31
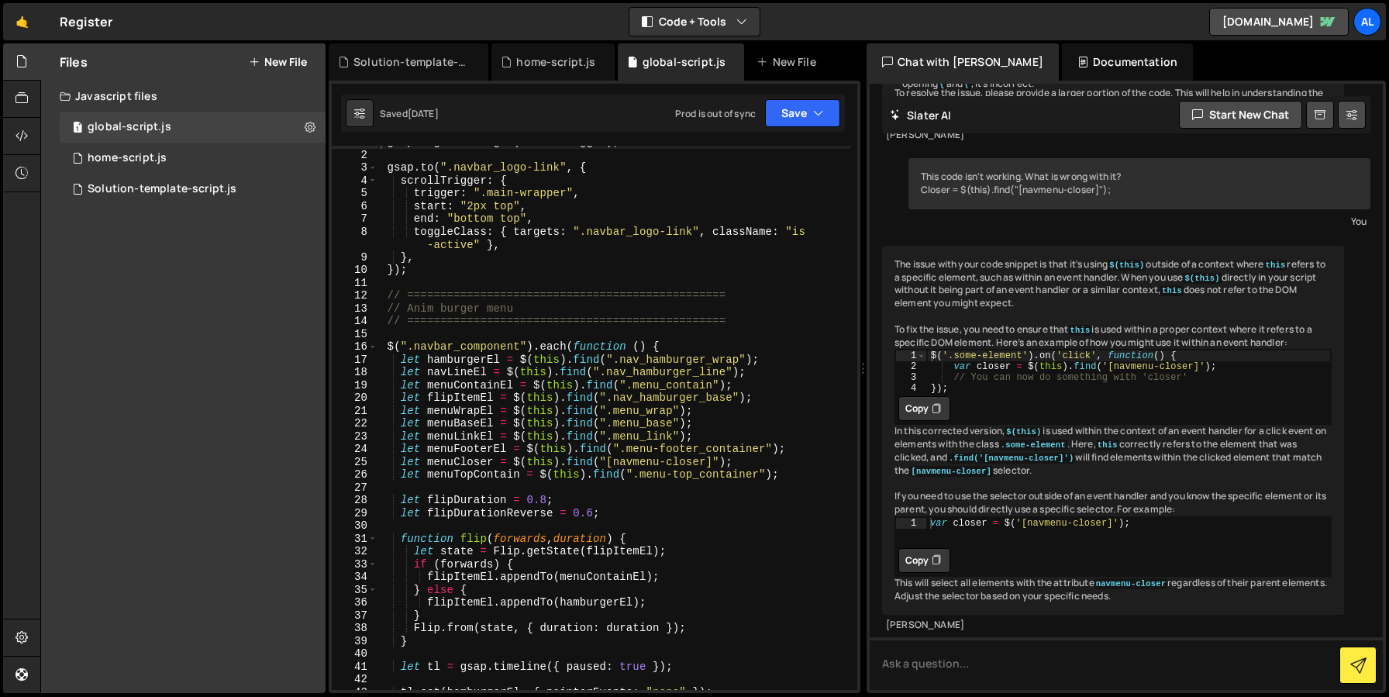
scroll to position [11, 0]
click at [374, 348] on span at bounding box center [372, 345] width 9 height 13
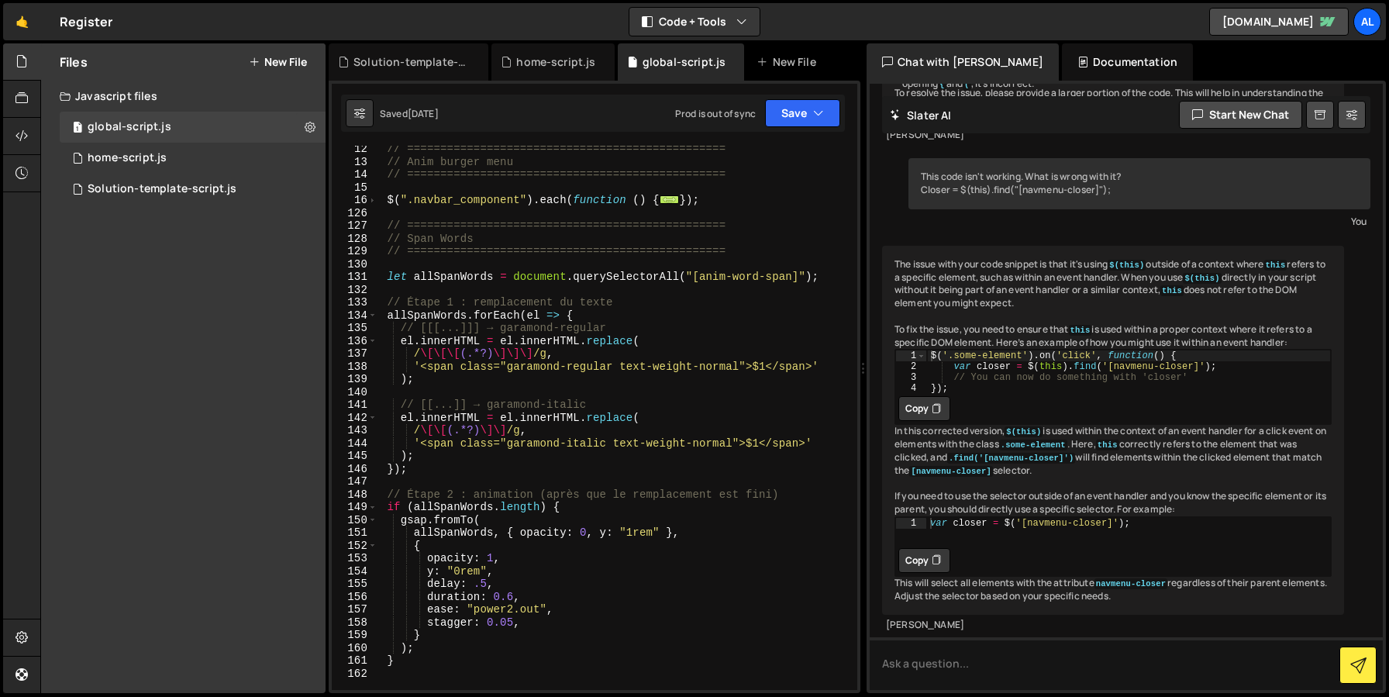
scroll to position [157, 0]
drag, startPoint x: 791, startPoint y: 275, endPoint x: 702, endPoint y: 277, distance: 89.1
click at [702, 277] on div "// ================================================ // Anim burger menu // ====…" at bounding box center [614, 426] width 474 height 570
click at [602, 256] on div "// ================================================ // Anim burger menu // ====…" at bounding box center [614, 426] width 474 height 570
type textarea "// ================================================"
